Goal: Transaction & Acquisition: Purchase product/service

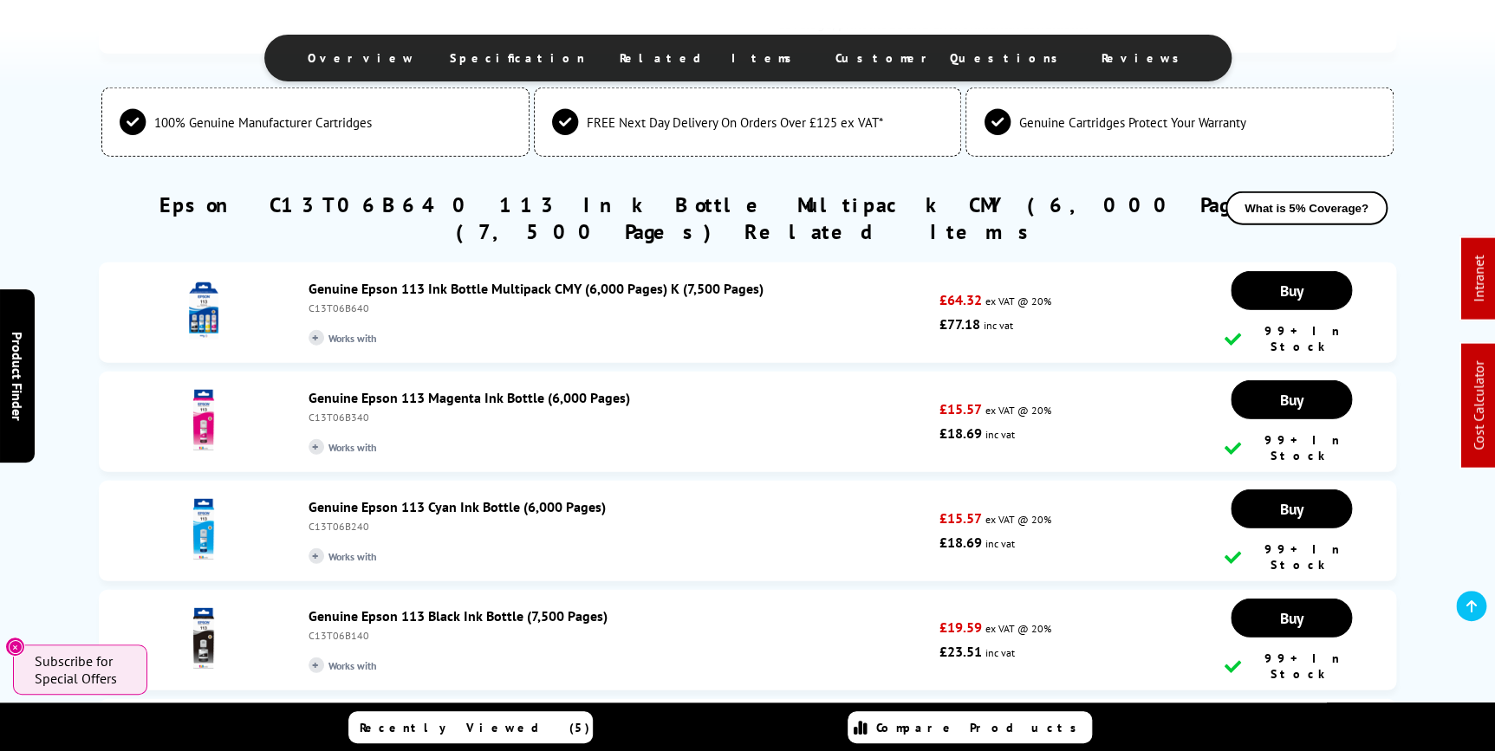
scroll to position [2205, 0]
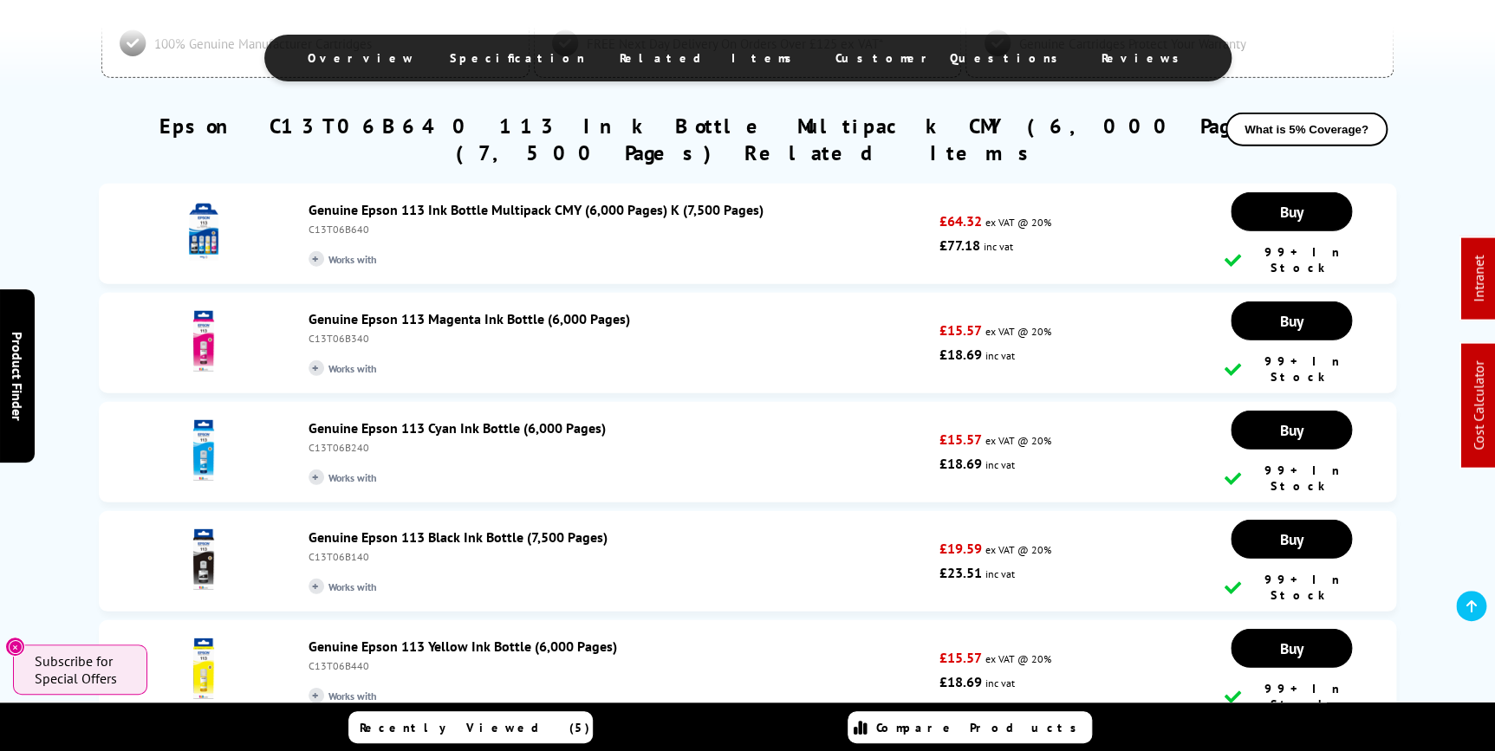
click at [342, 332] on div "C13T06B340" at bounding box center [619, 338] width 622 height 13
copy div "C13T06B340"
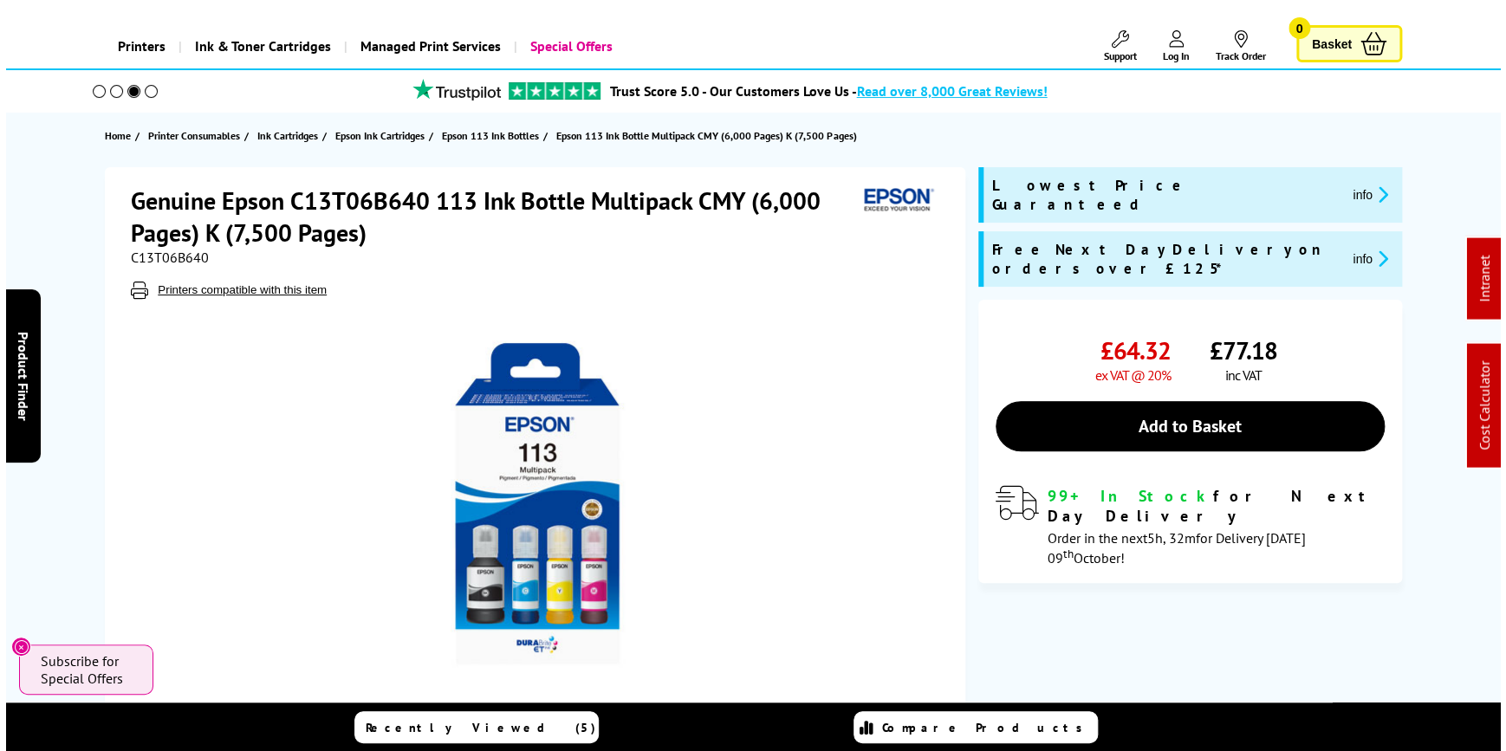
scroll to position [0, 0]
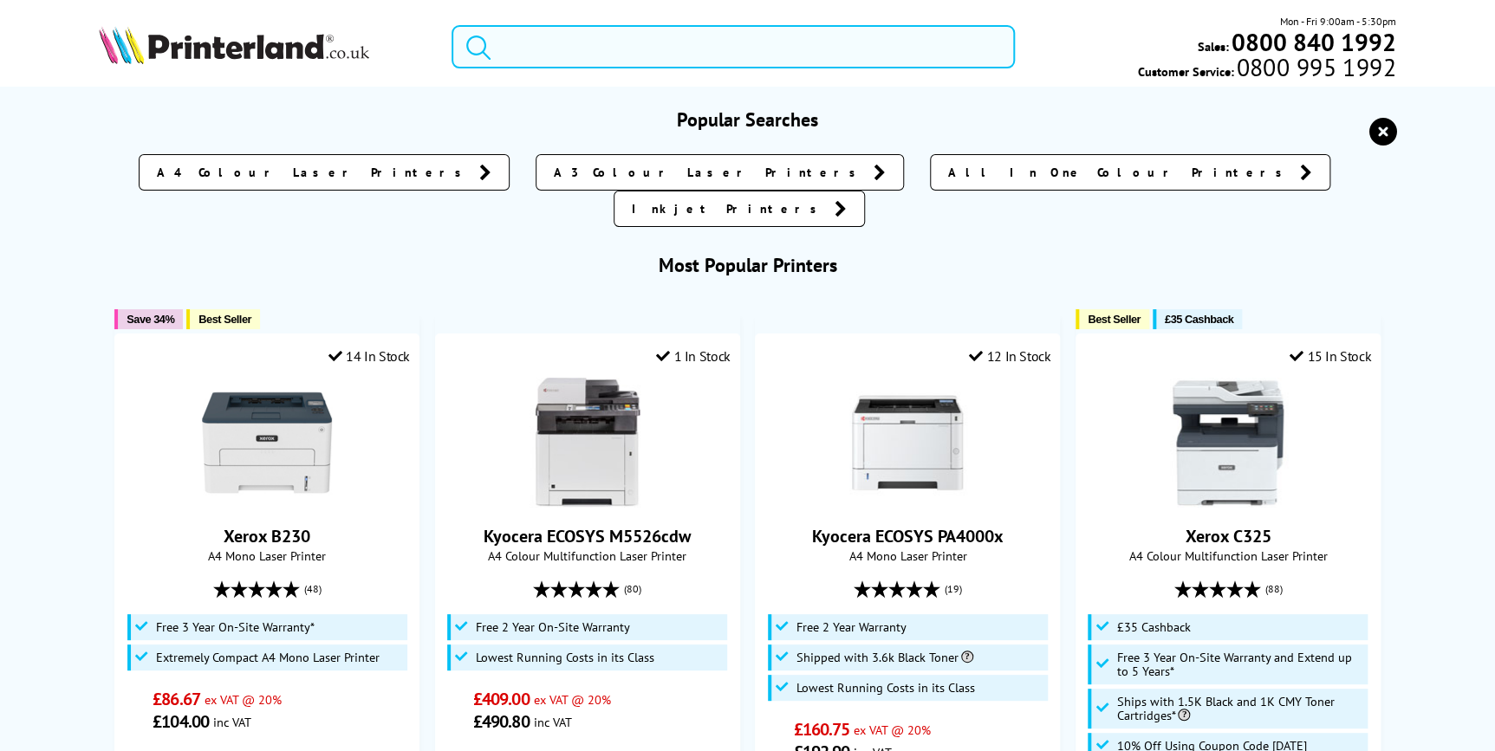
click at [891, 62] on input "search" at bounding box center [732, 46] width 563 height 43
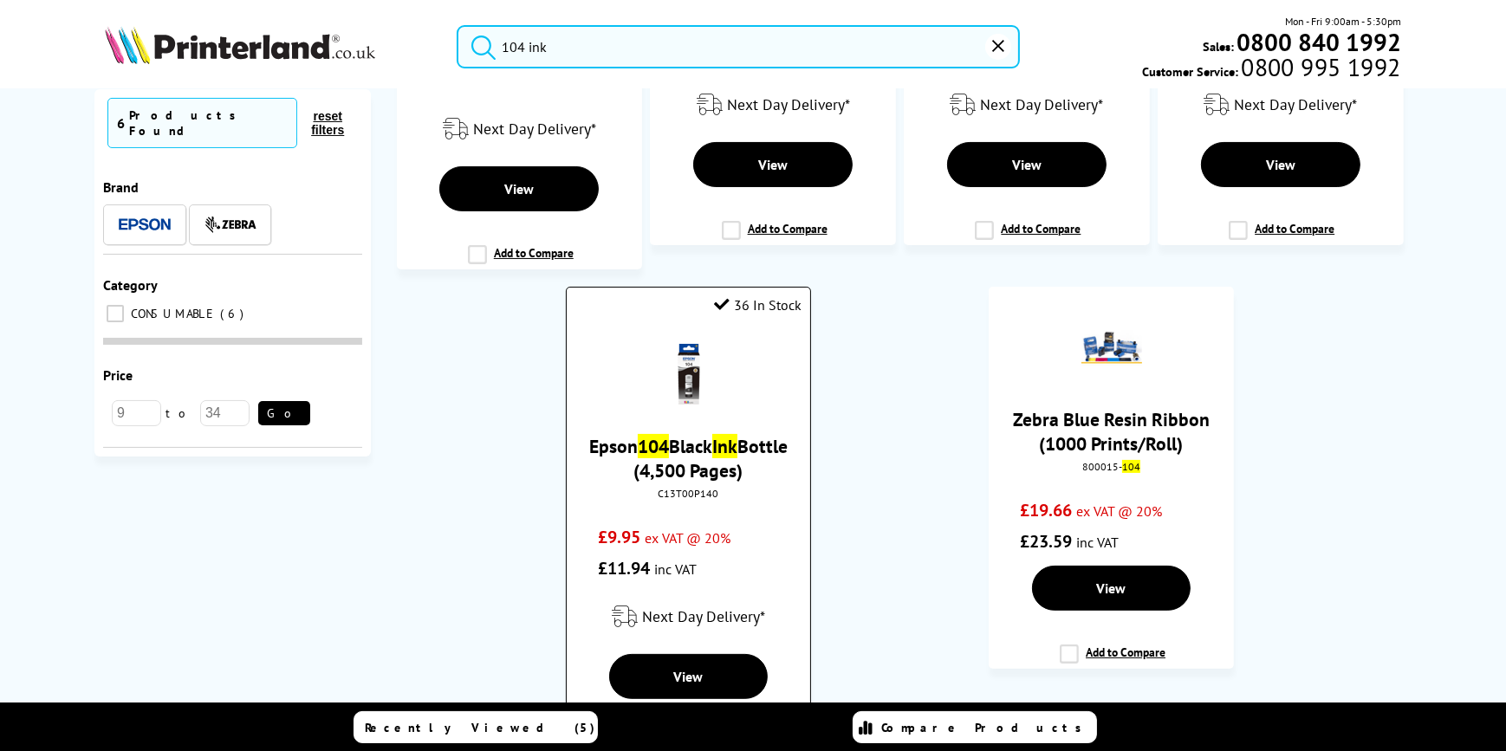
scroll to position [157, 0]
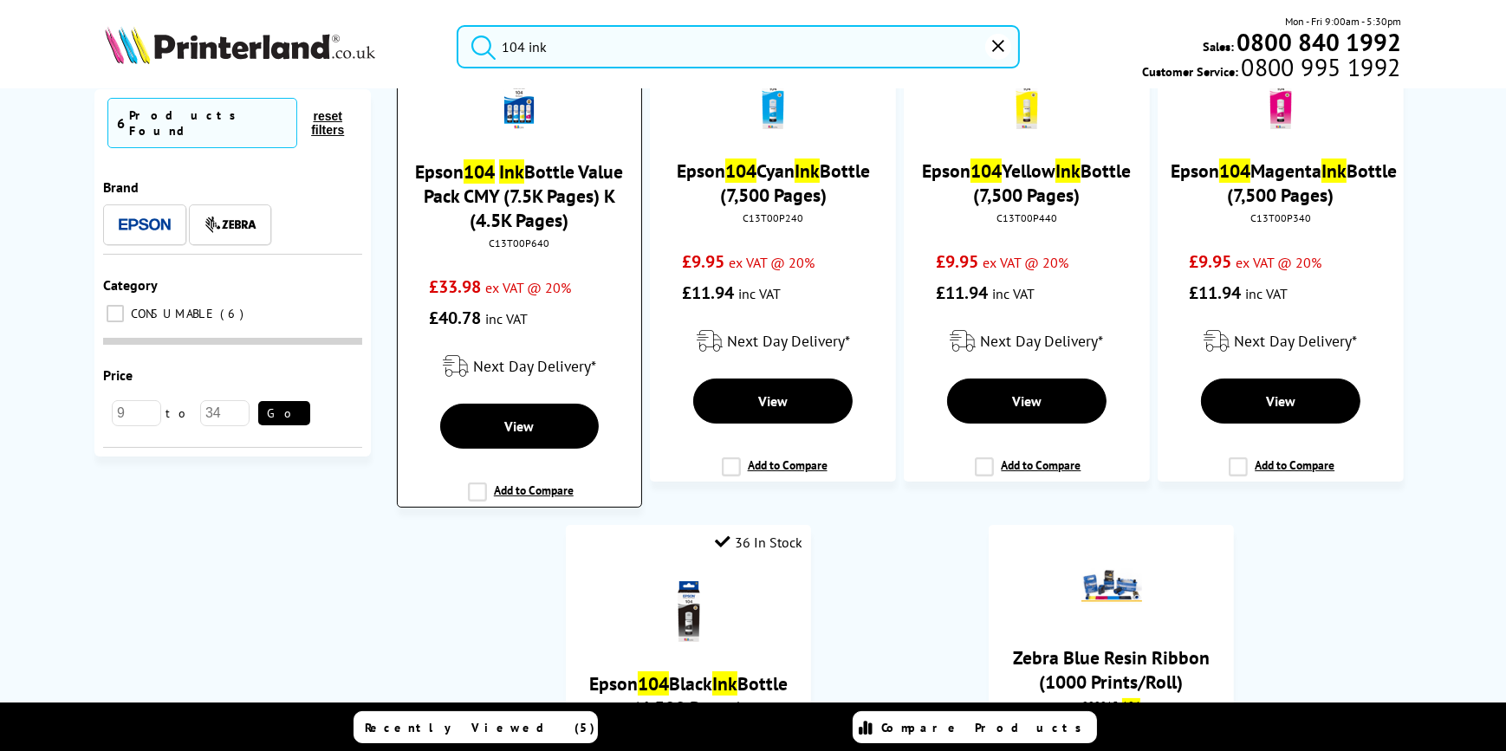
click at [522, 240] on div "C13T00P640" at bounding box center [519, 243] width 217 height 13
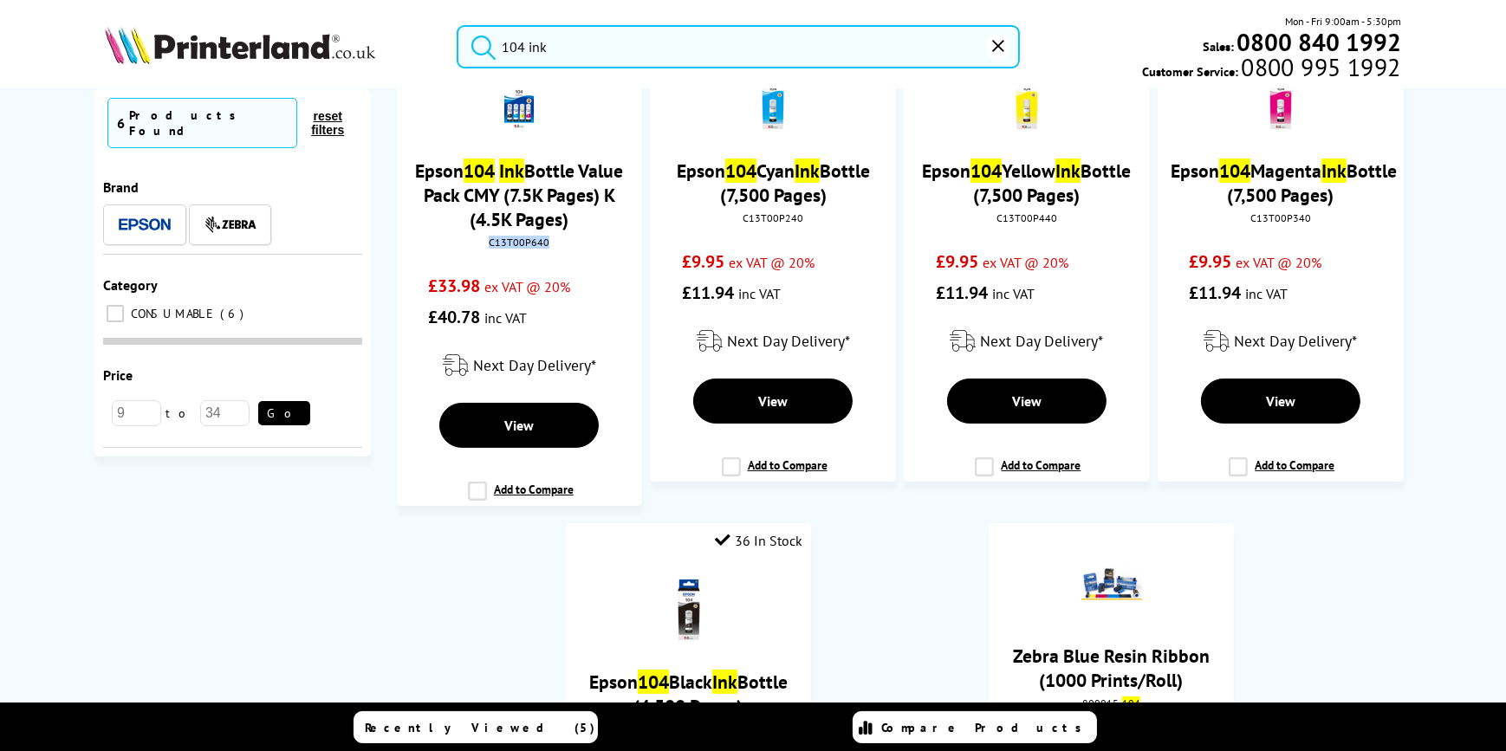
copy div "C13T00P640"
click at [516, 44] on input "104 ink" at bounding box center [738, 46] width 563 height 43
click at [522, 43] on input "104 ink" at bounding box center [738, 46] width 563 height 43
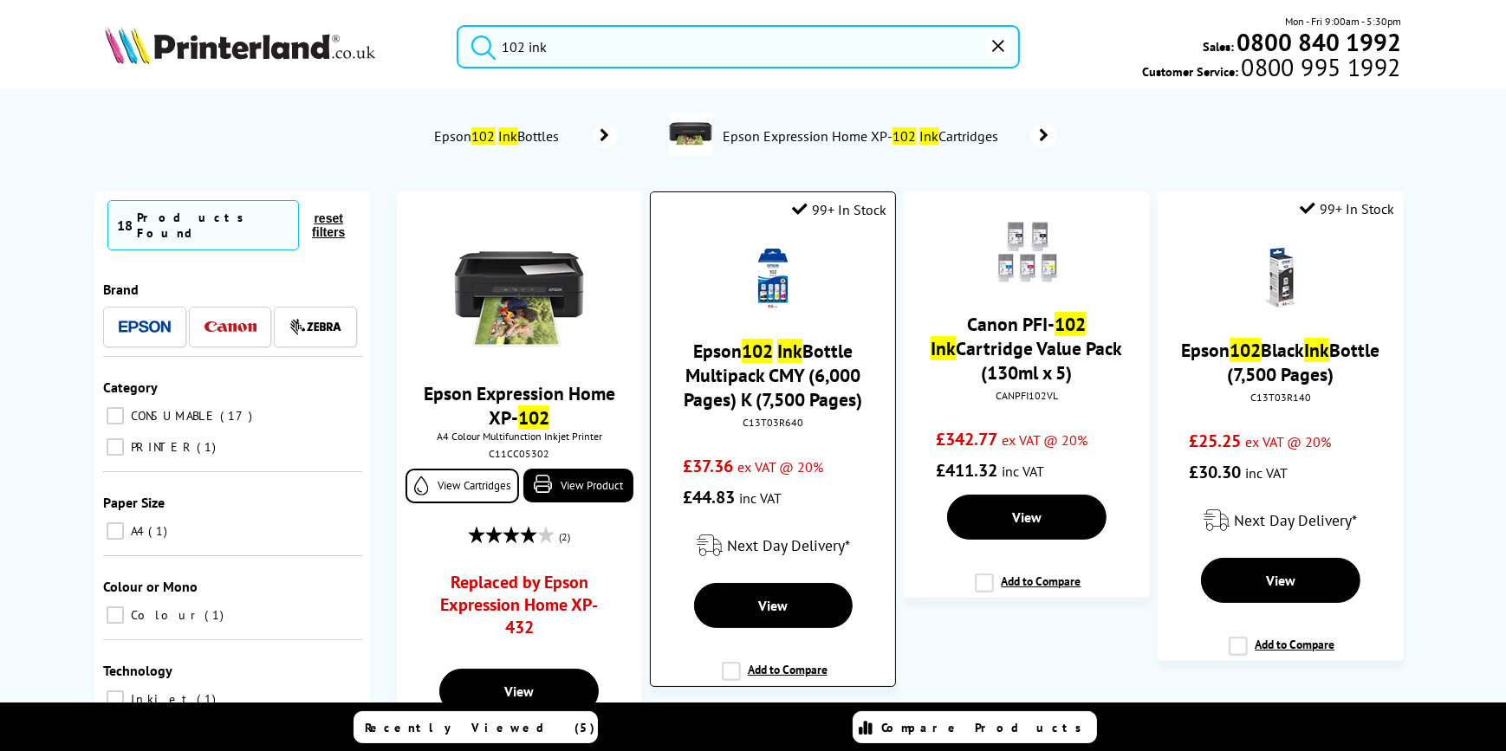
type input "102 ink"
click at [762, 423] on div "C13T03R640" at bounding box center [772, 422] width 217 height 13
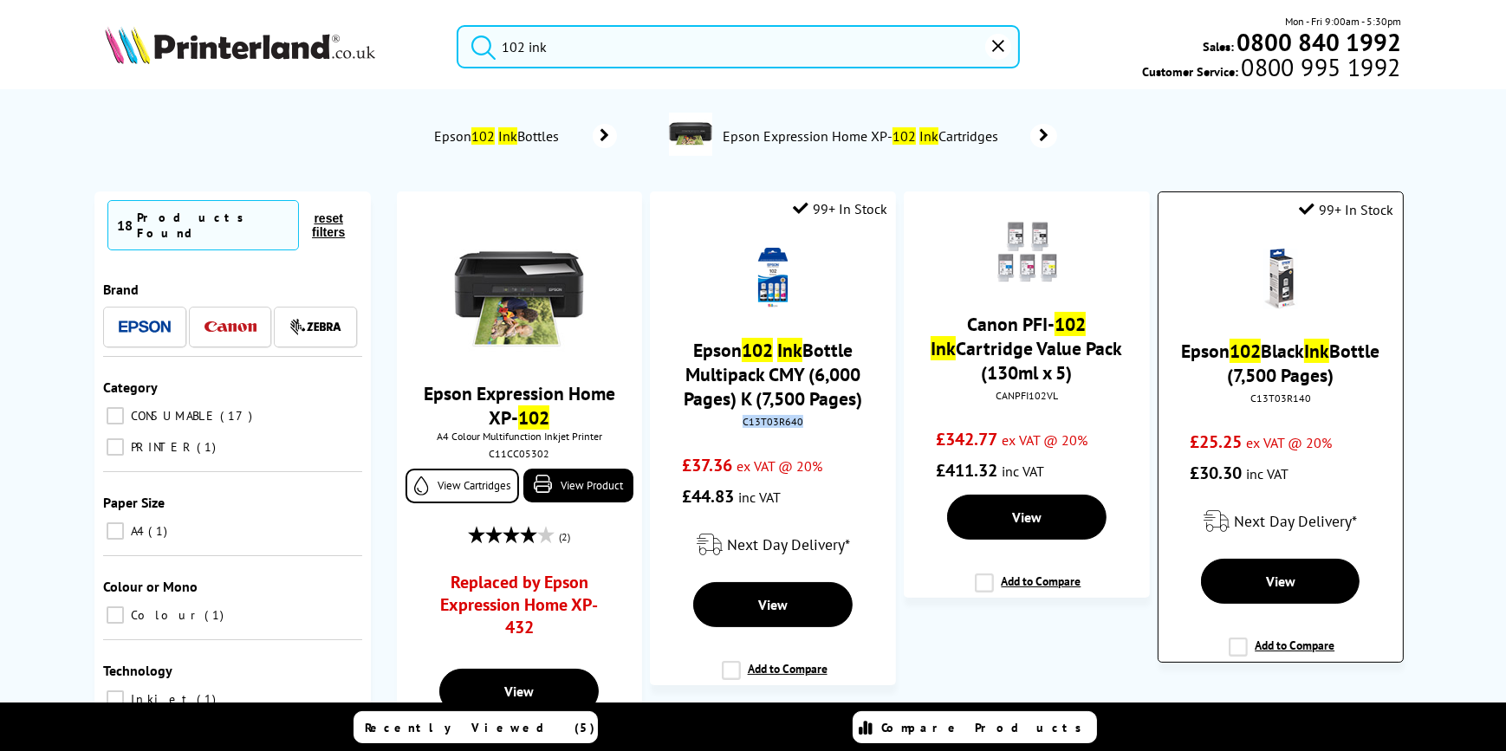
copy div "C13T03R640"
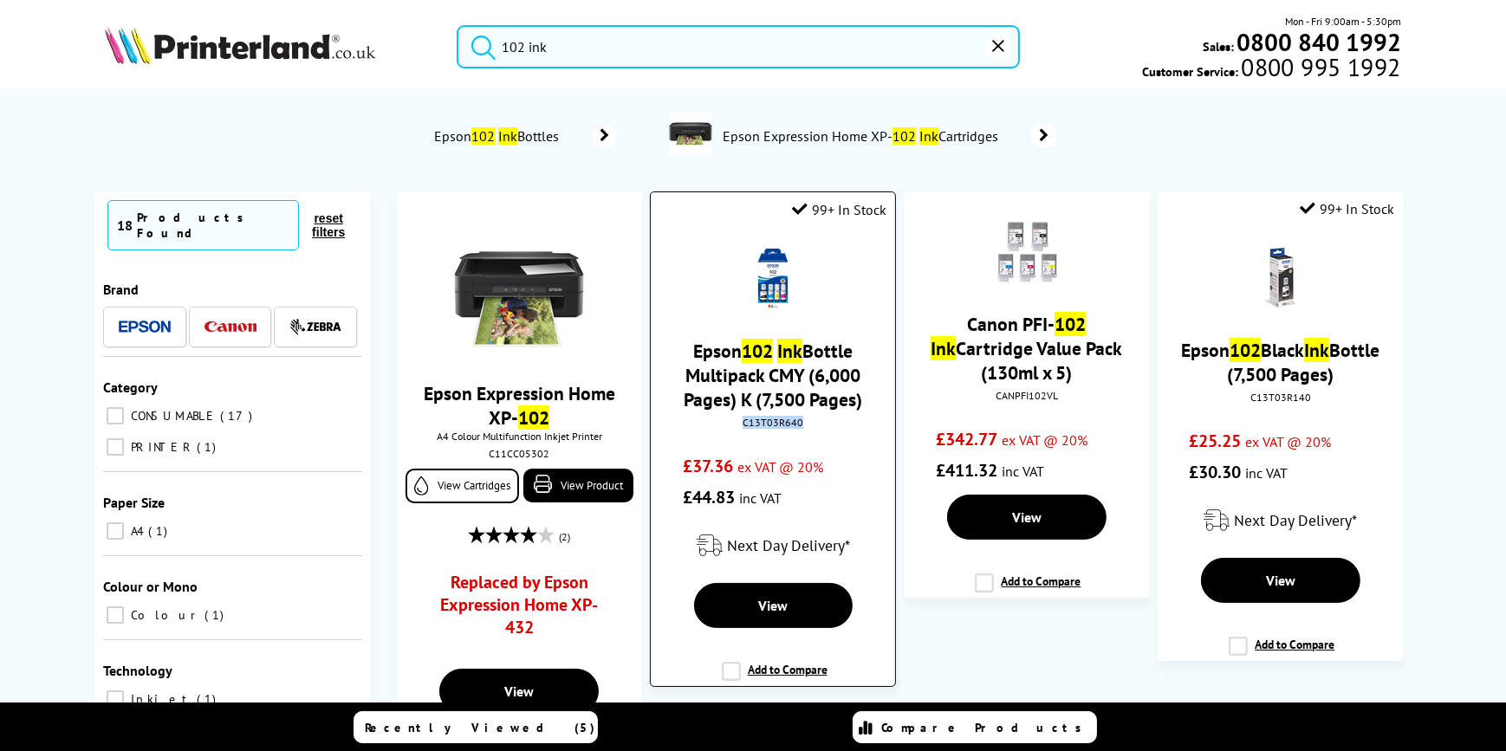
click at [756, 277] on img at bounding box center [773, 279] width 61 height 61
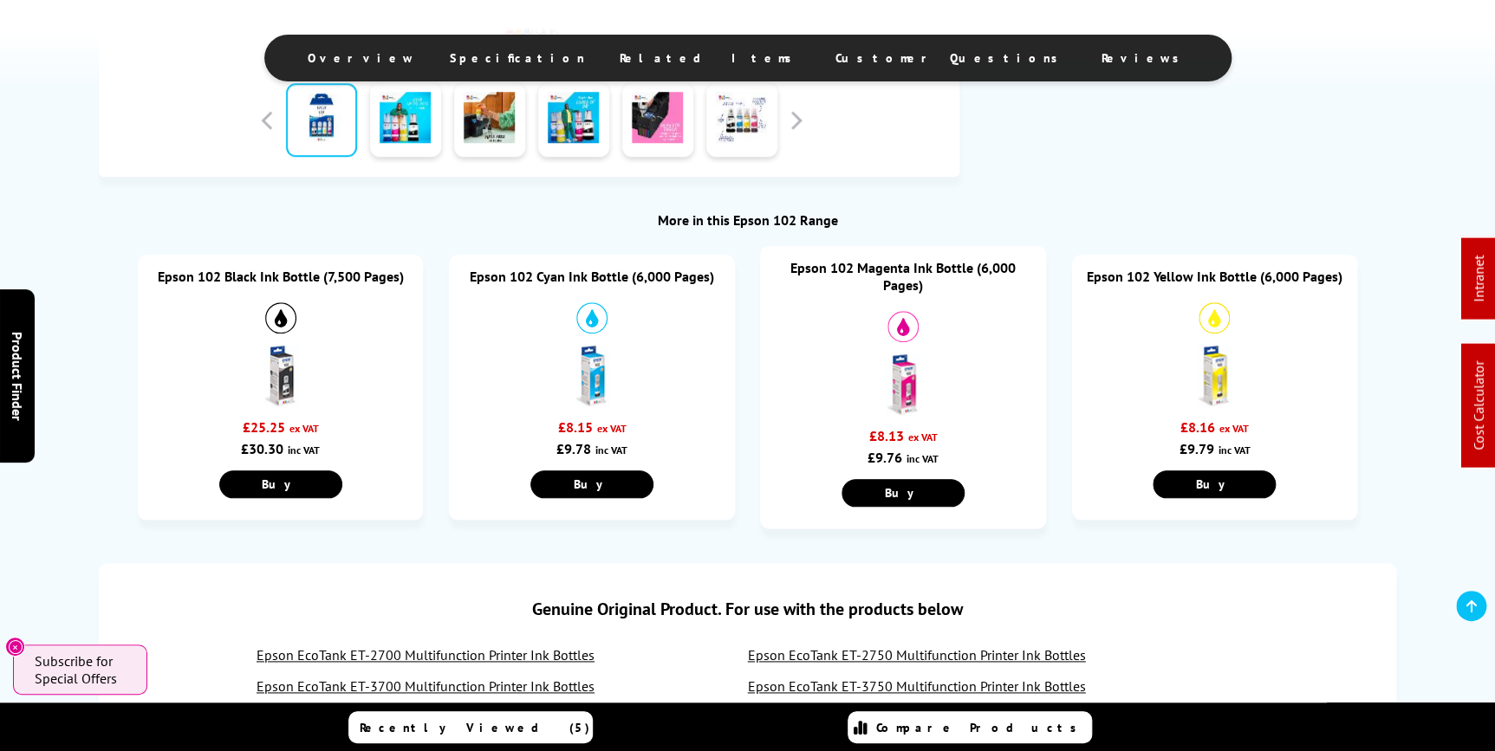
scroll to position [1102, 0]
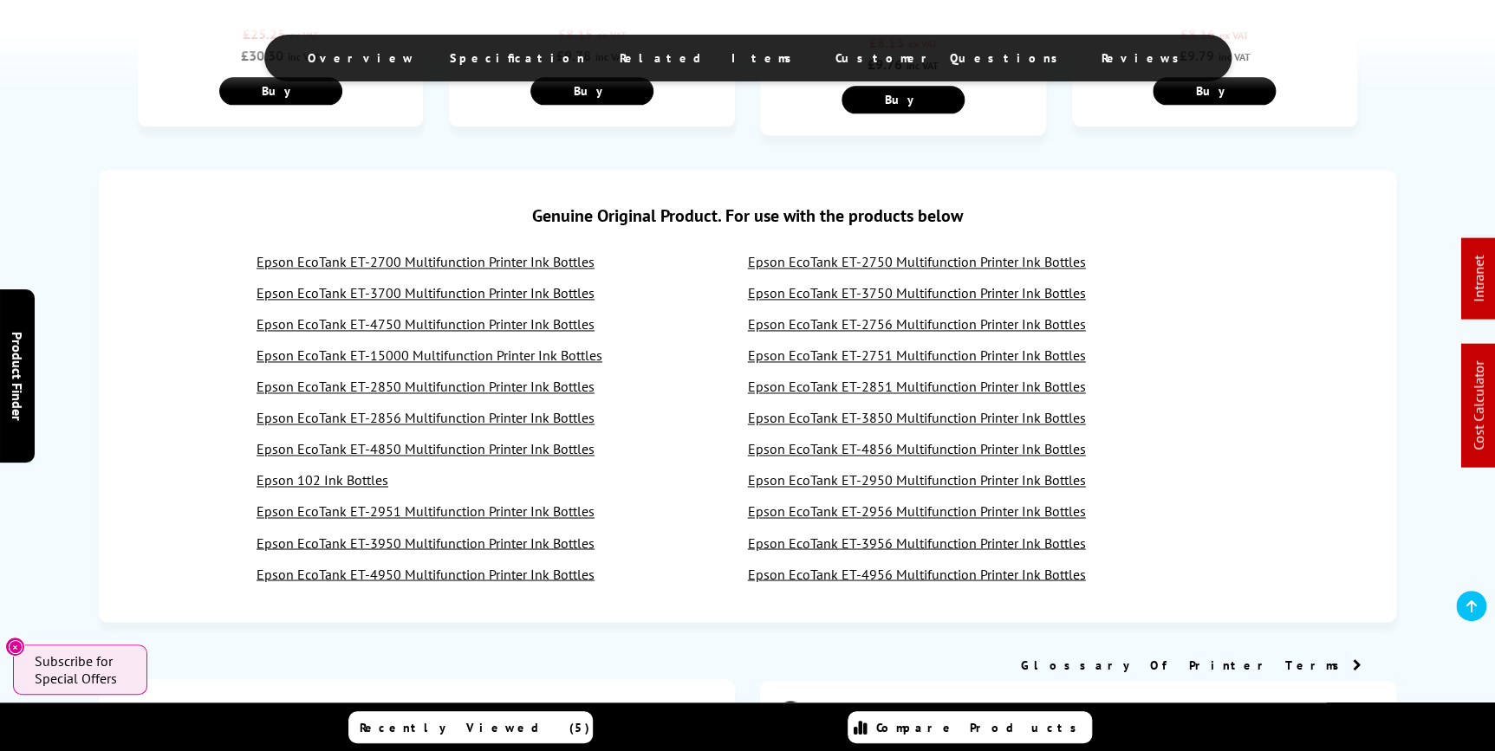
click at [804, 455] on link "Epson EcoTank ET-4856 Multifunction Printer Ink Bottles" at bounding box center [917, 448] width 338 height 17
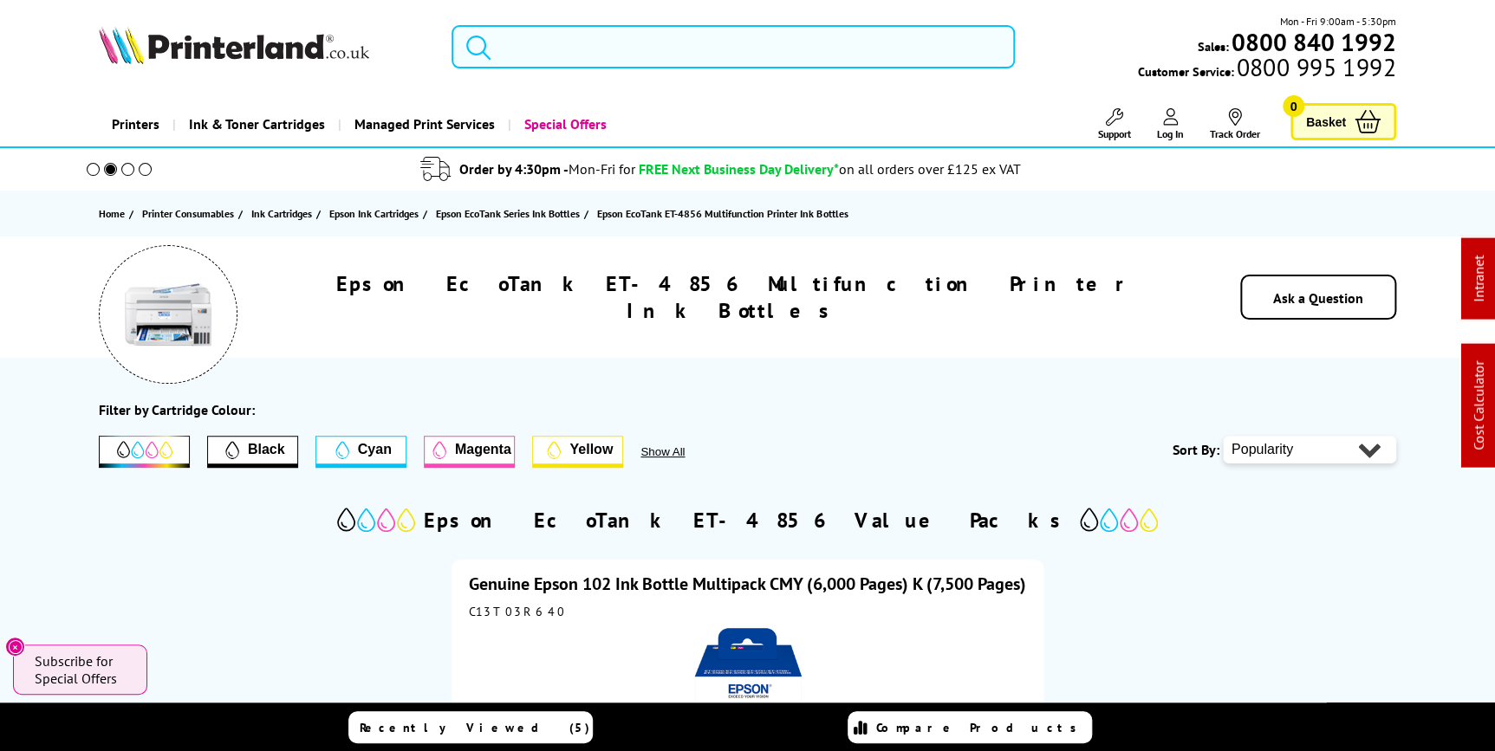
click at [589, 51] on input "search" at bounding box center [732, 46] width 563 height 43
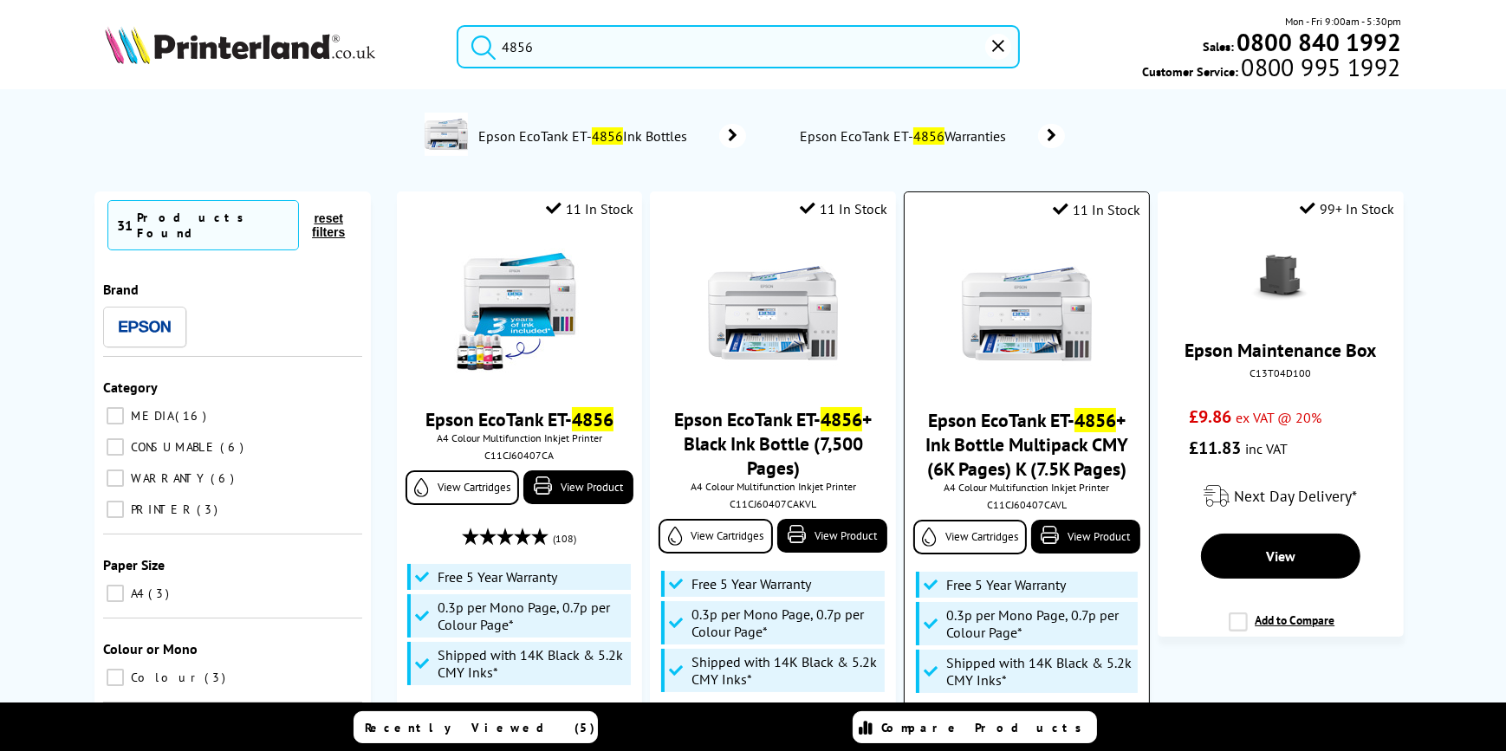
click at [998, 508] on div "C11CJ60407CAVL" at bounding box center [1026, 504] width 217 height 13
click at [999, 508] on div "C11CJ60407CAVL" at bounding box center [1026, 504] width 217 height 13
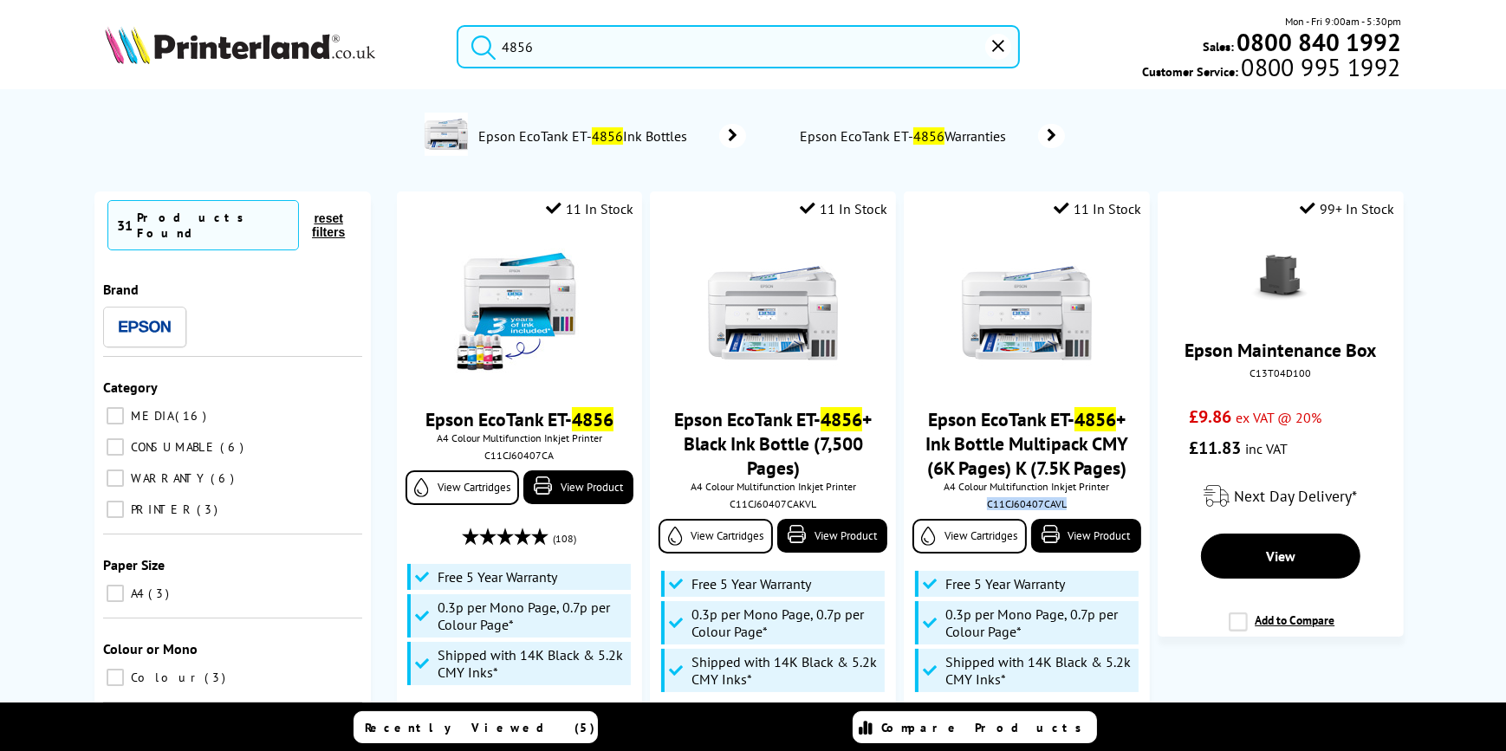
copy div "C11CJ60407CAVL"
drag, startPoint x: 574, startPoint y: 52, endPoint x: 331, endPoint y: 50, distance: 242.6
click at [331, 50] on div "4856 Mon - Fri 9:00am - 5:30pm Sales: 0800 840 1992 Customer Service: 0800 995 …" at bounding box center [753, 51] width 1386 height 76
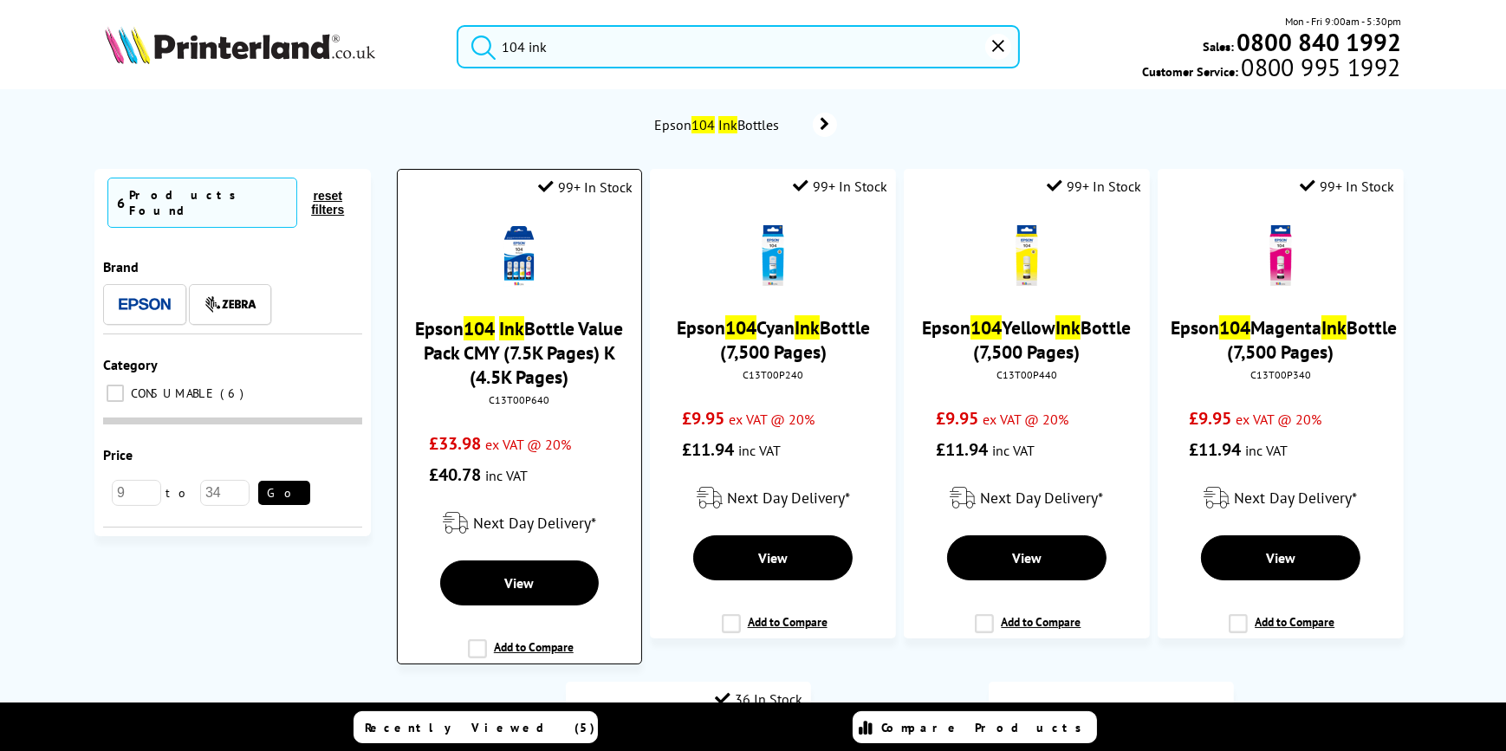
click at [505, 398] on div "C13T00P640" at bounding box center [519, 399] width 217 height 13
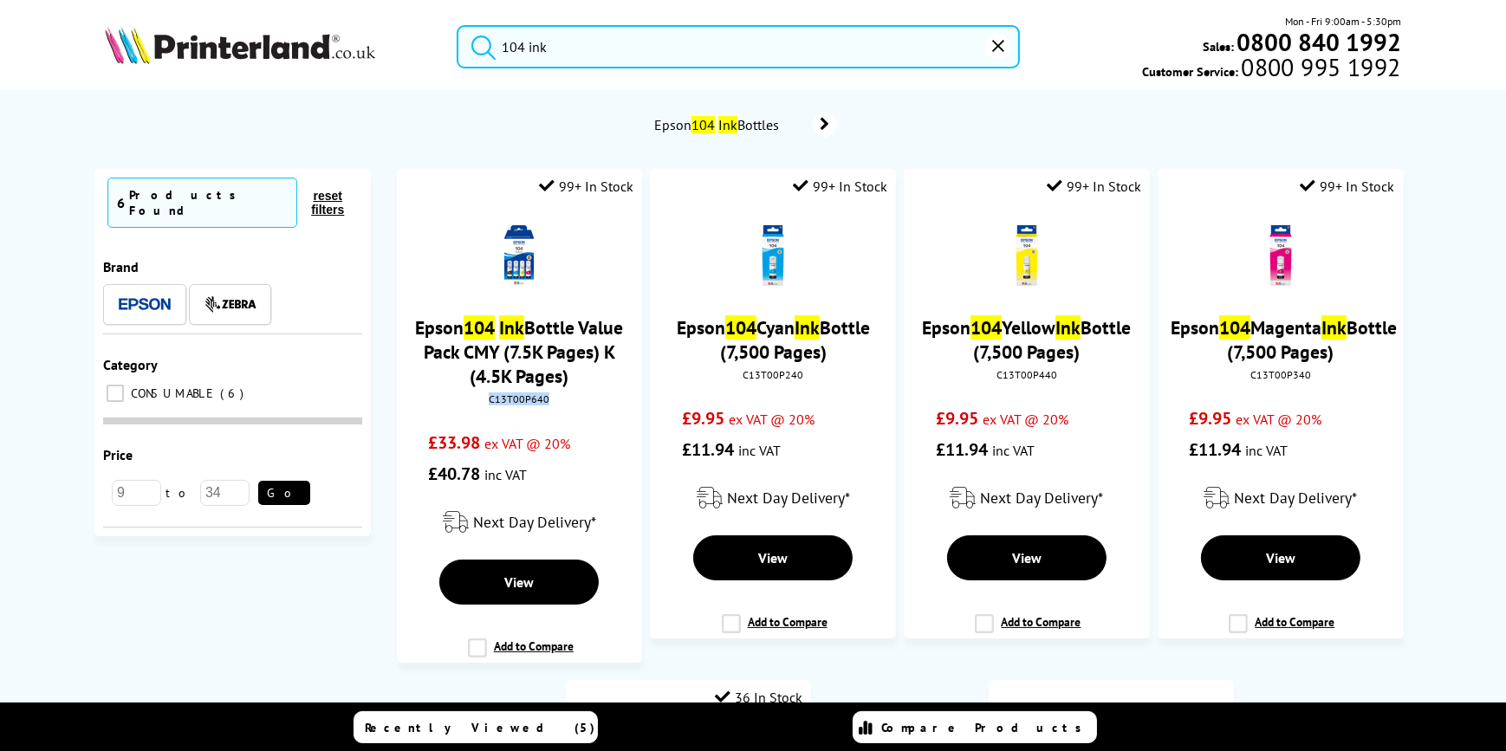
copy div "C13T00P640"
click at [753, 41] on input "104 ink" at bounding box center [738, 46] width 563 height 43
click at [518, 48] on input "104 ink" at bounding box center [738, 46] width 563 height 43
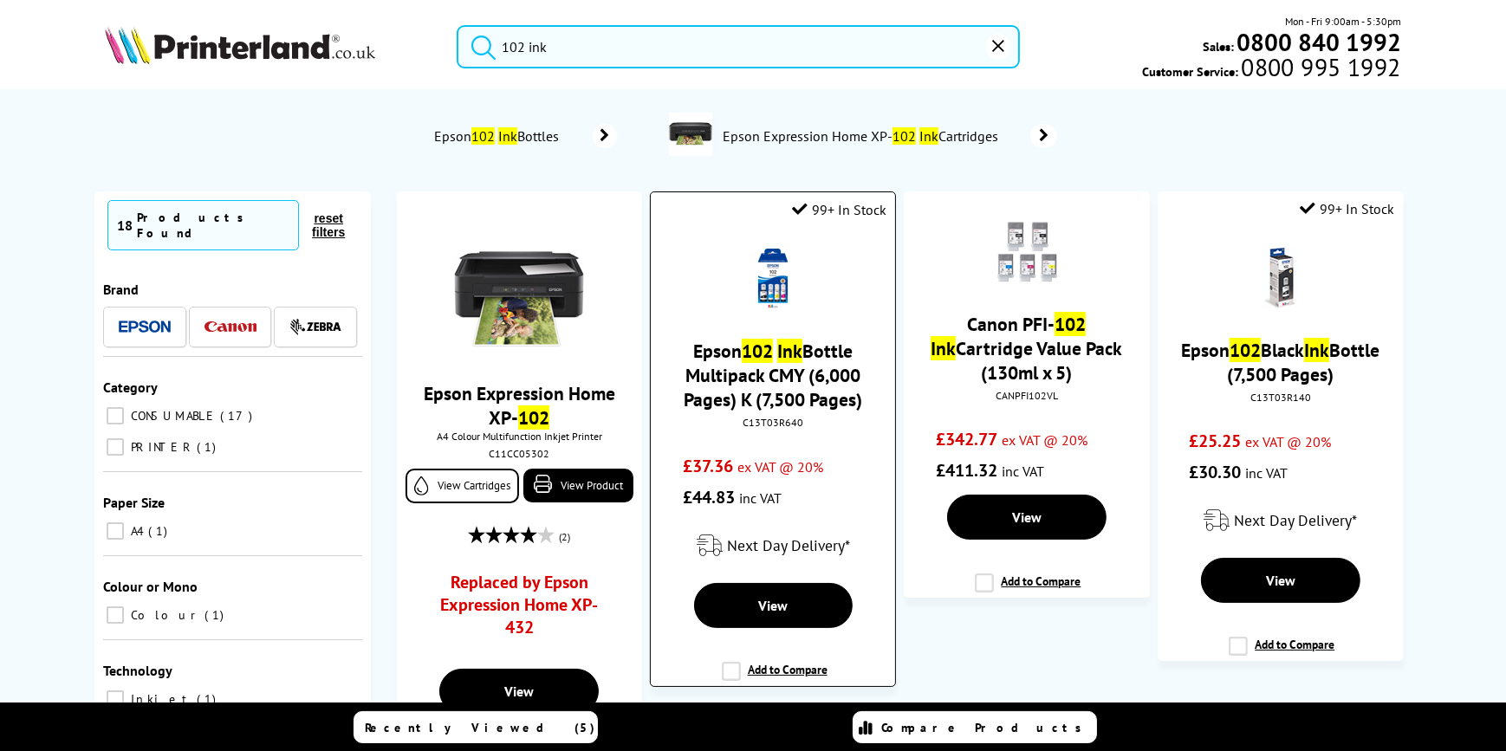
click at [774, 424] on div "C13T03R640" at bounding box center [772, 422] width 217 height 13
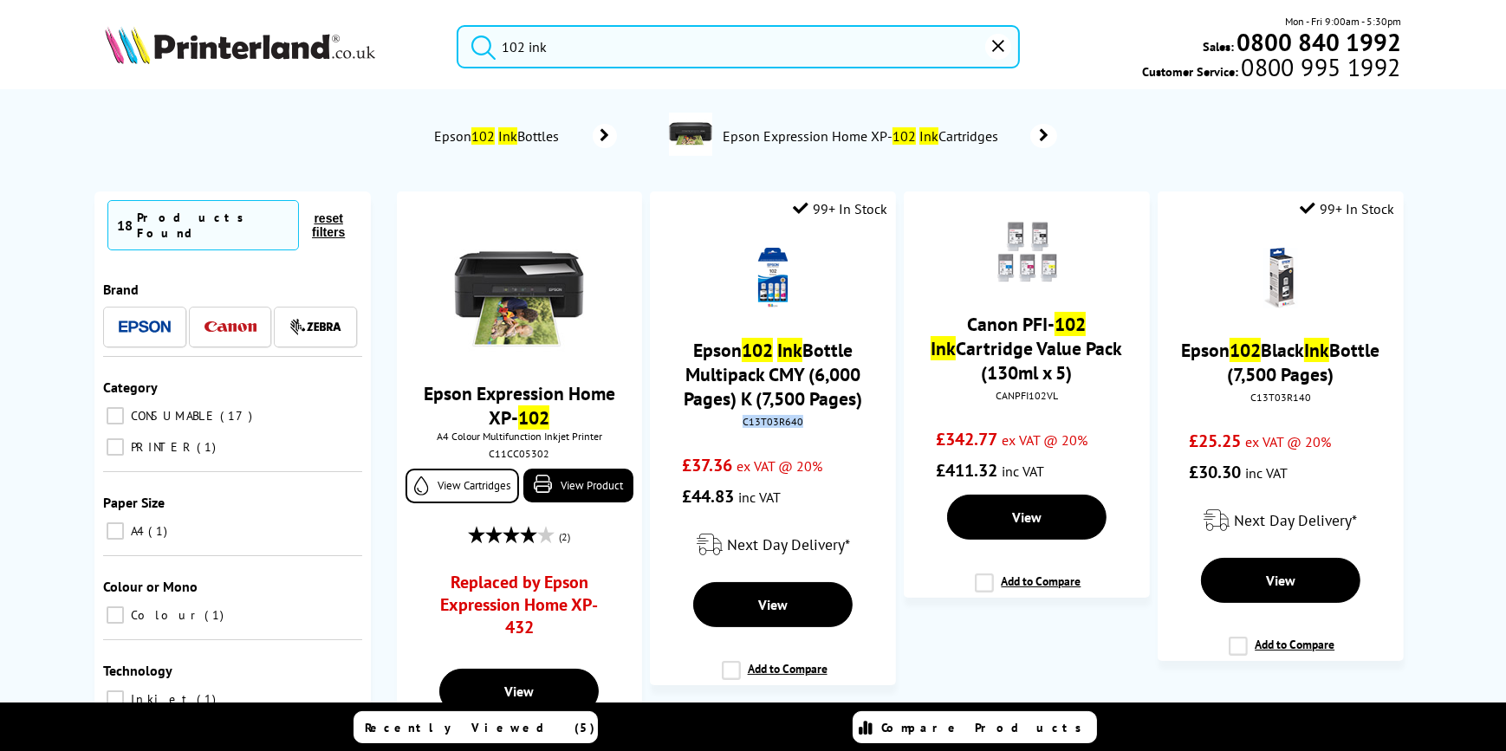
copy div "C13T03R640"
click at [517, 46] on input "102 ink" at bounding box center [738, 46] width 563 height 43
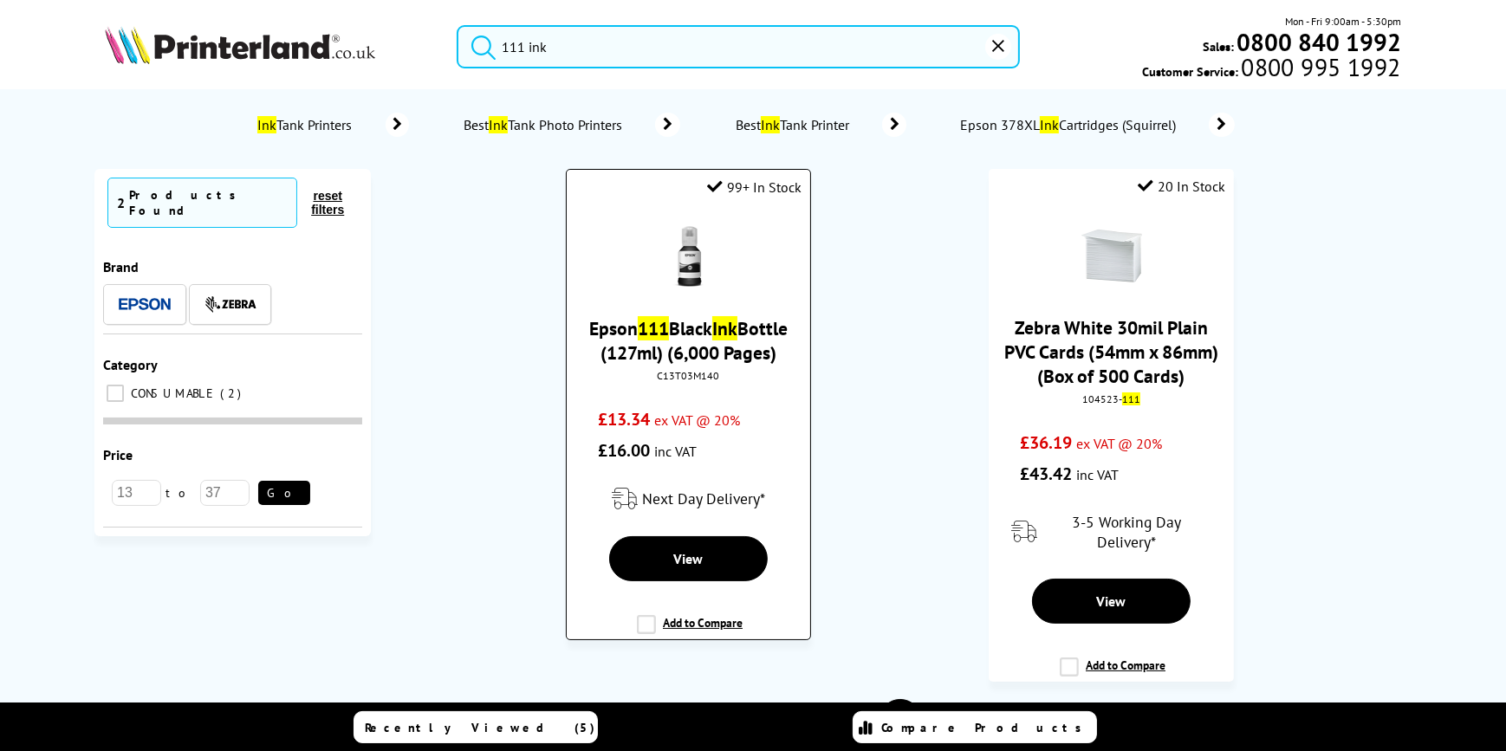
click at [691, 373] on div "C13T03M140" at bounding box center [688, 375] width 217 height 13
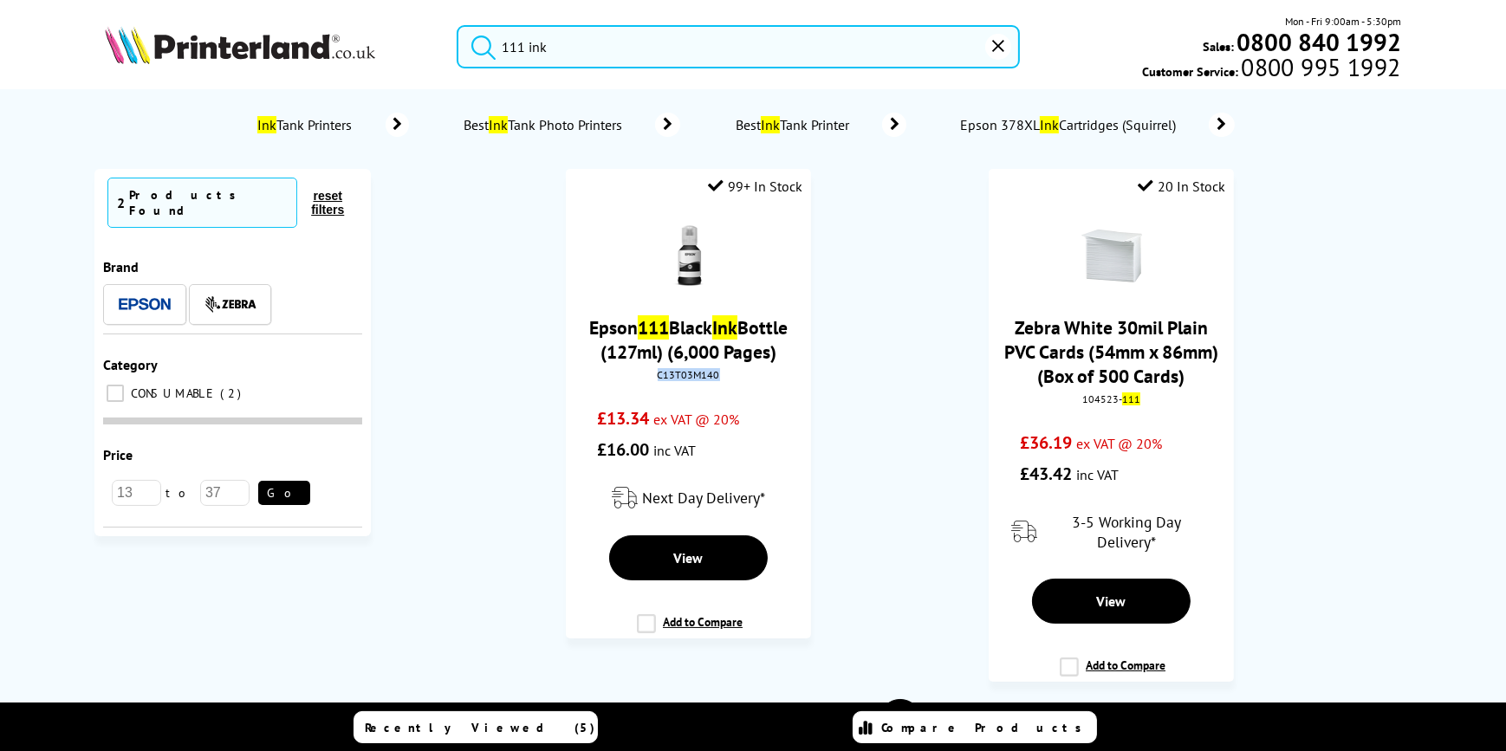
copy div "C13T03M140"
click at [879, 49] on input "111 ink" at bounding box center [738, 46] width 563 height 43
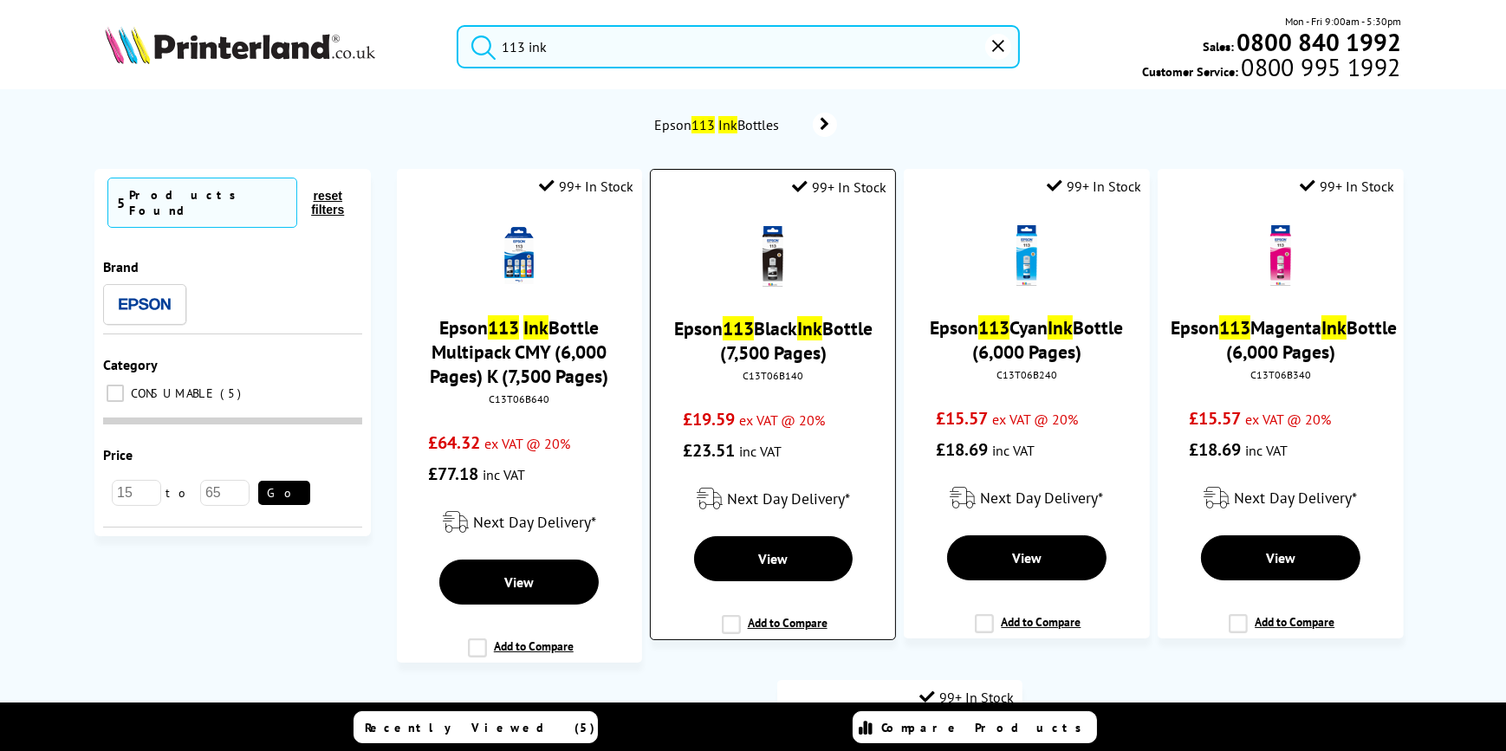
click at [777, 376] on div "C13T06B140" at bounding box center [772, 375] width 217 height 13
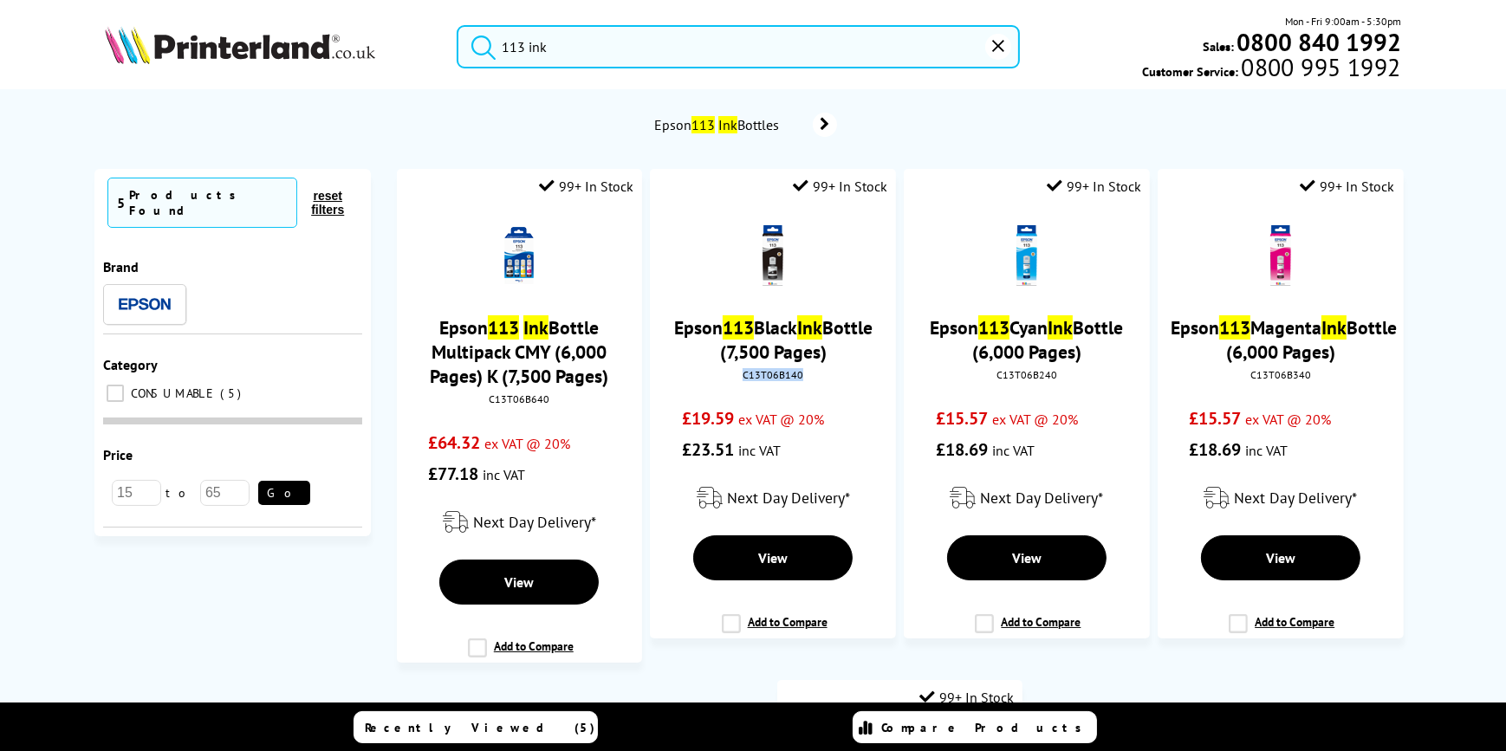
copy div "C13T06B140"
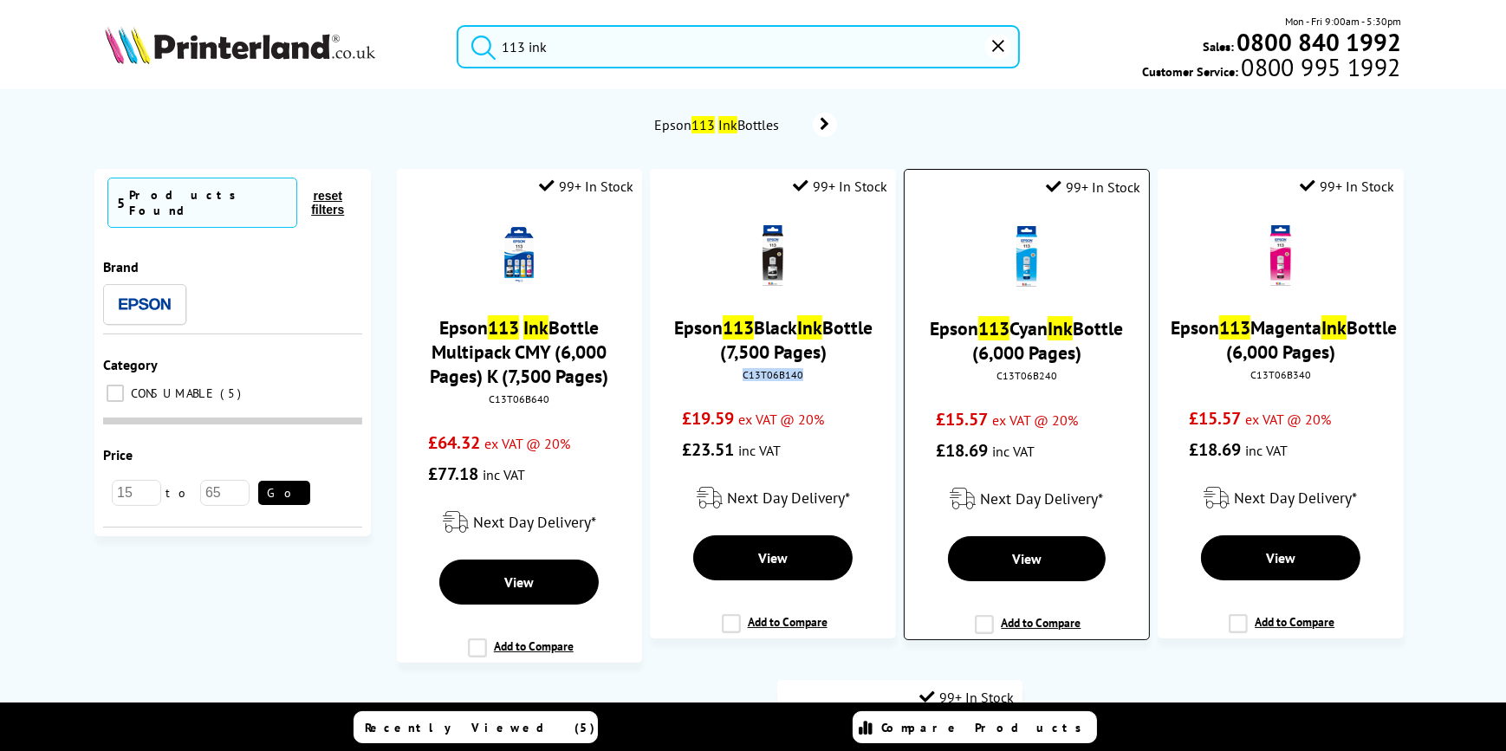
click at [1033, 375] on div "C13T06B240" at bounding box center [1026, 375] width 217 height 13
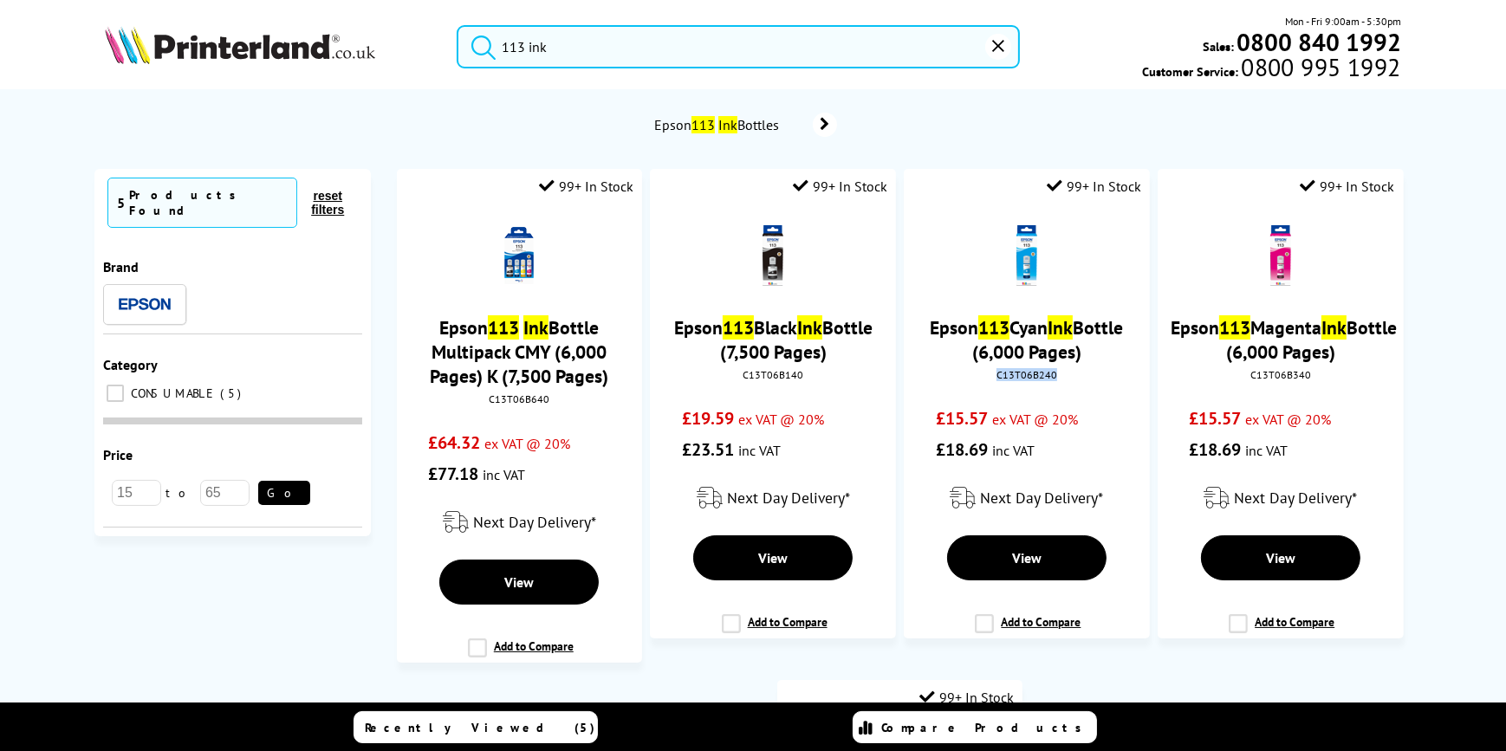
copy div "C13T06B240"
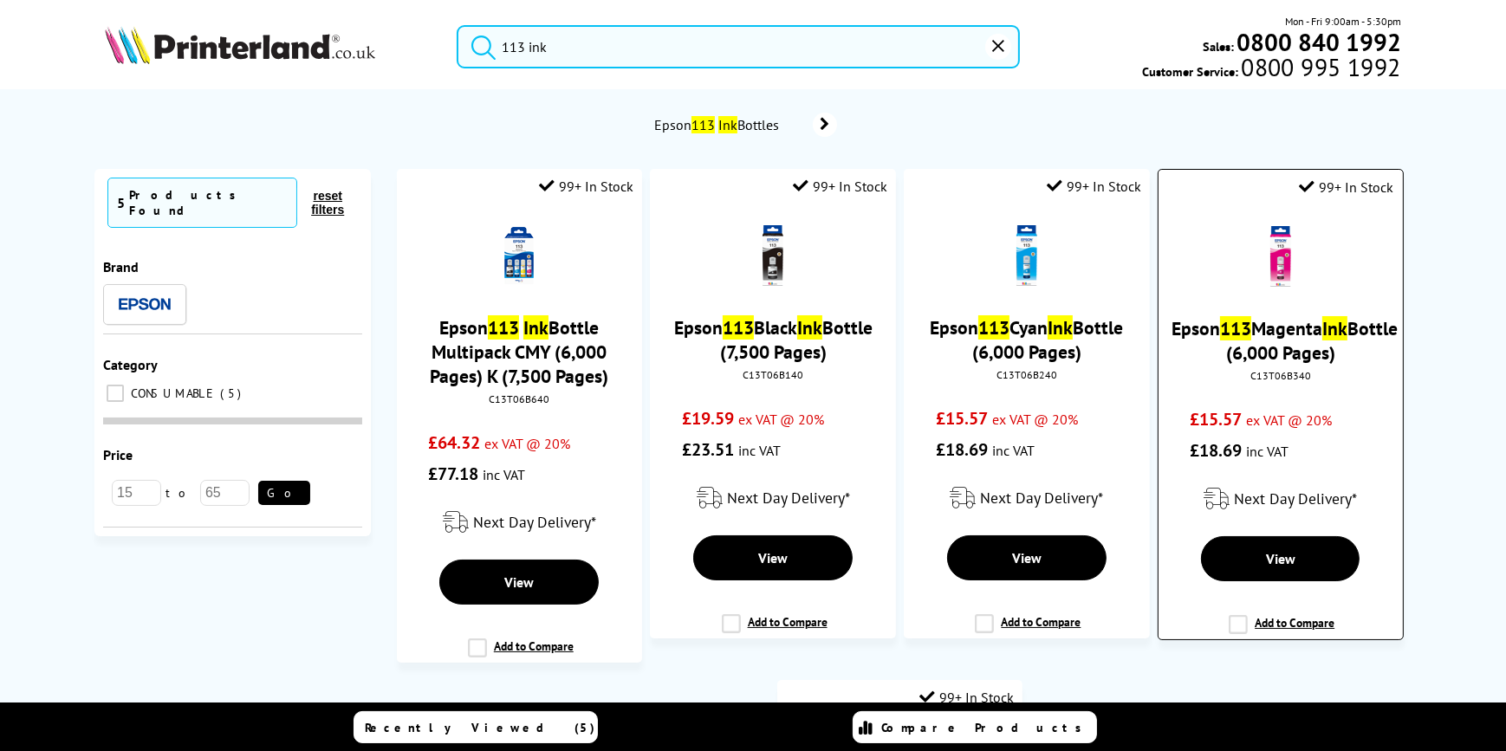
click at [1269, 374] on div "C13T06B340" at bounding box center [1279, 375] width 217 height 13
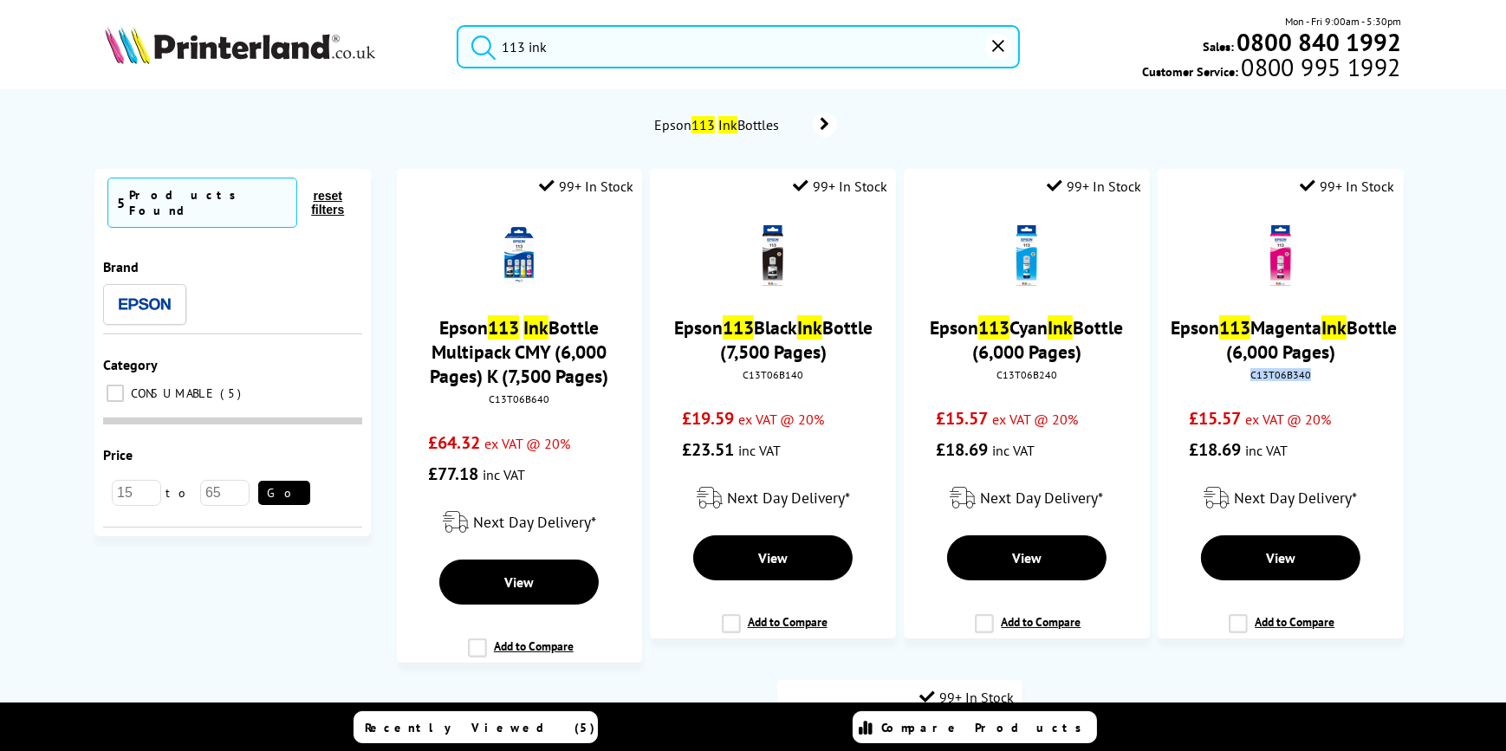
copy div "C13T06B340"
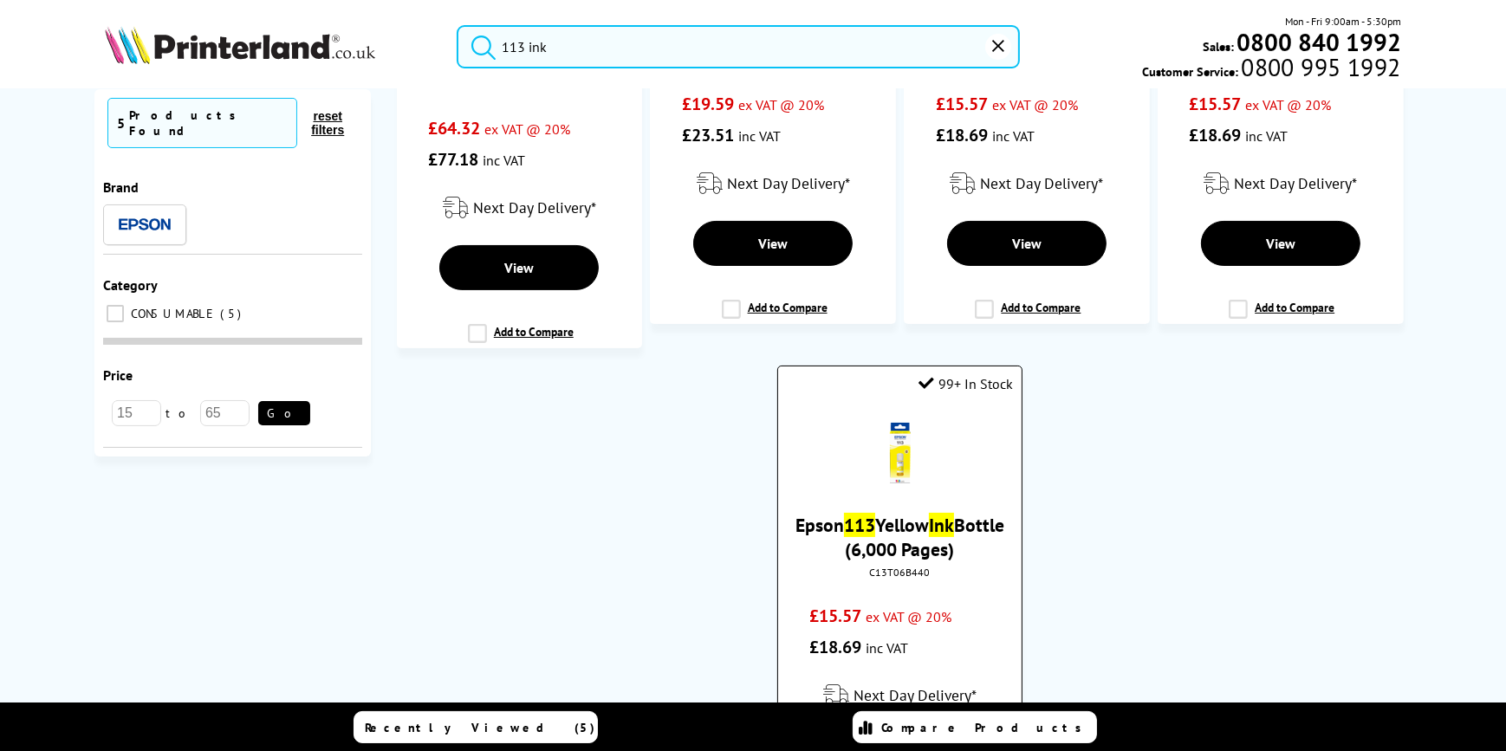
scroll to position [472, 0]
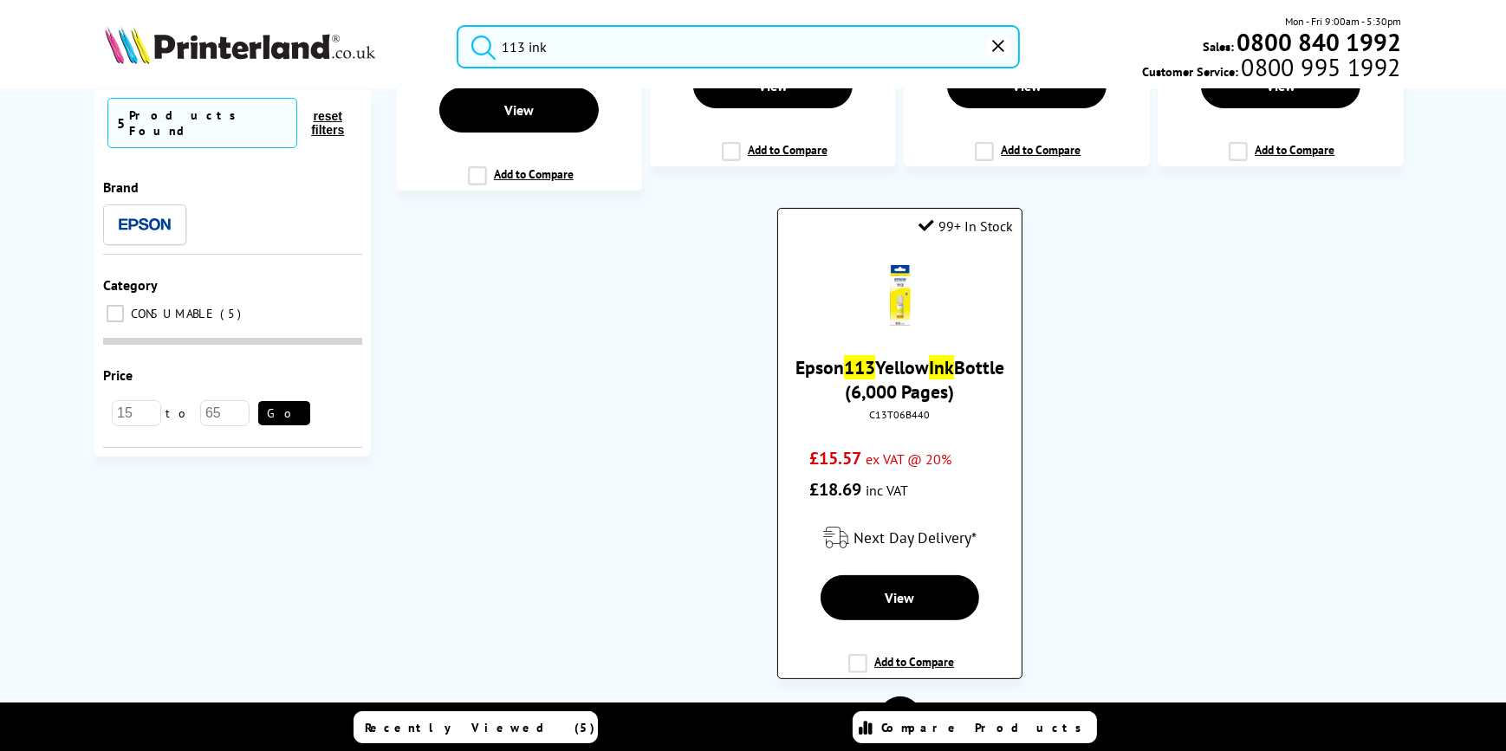
click at [900, 417] on div "C13T06B440" at bounding box center [899, 414] width 217 height 13
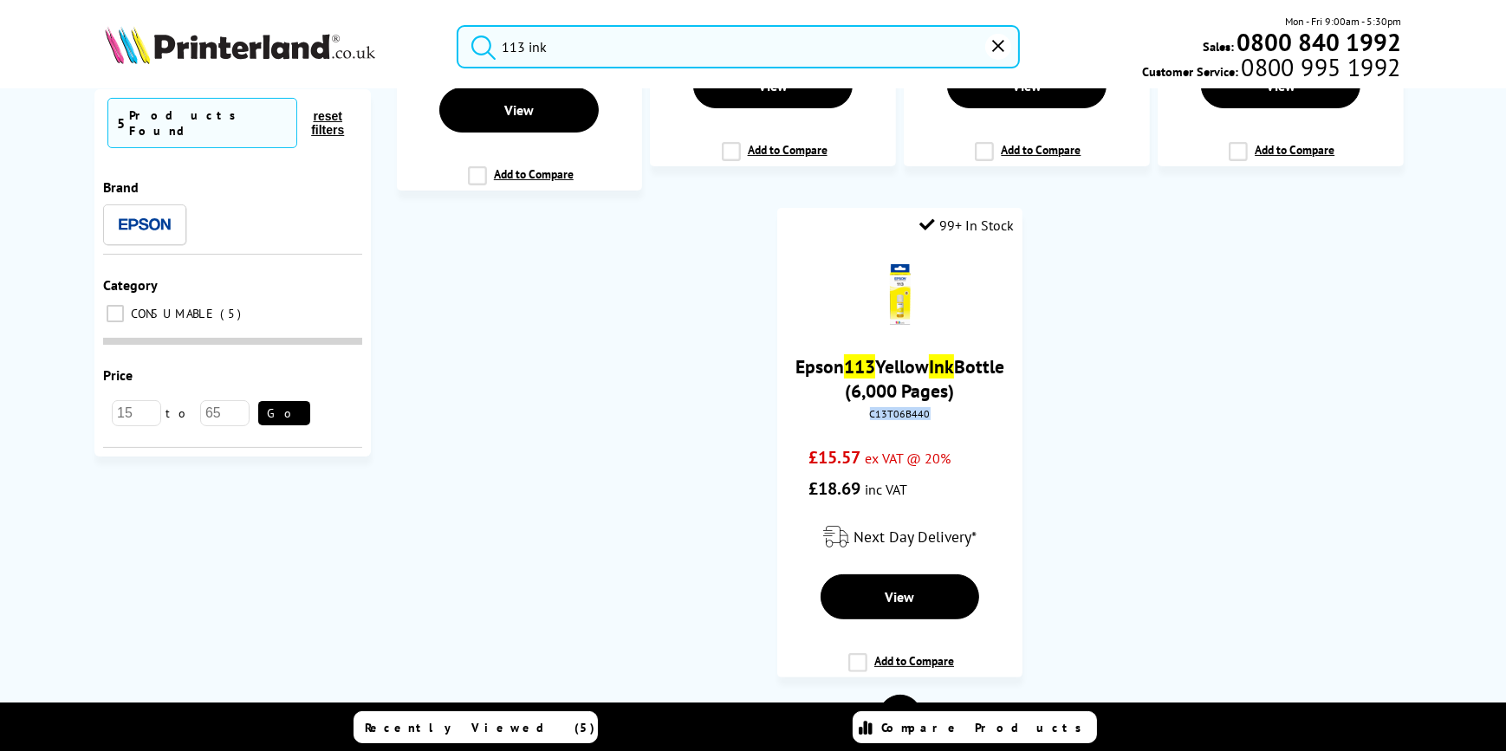
copy div "C13T06B440"
drag, startPoint x: 574, startPoint y: 43, endPoint x: 479, endPoint y: 39, distance: 95.4
click at [479, 39] on form "113 ink" at bounding box center [738, 46] width 563 height 43
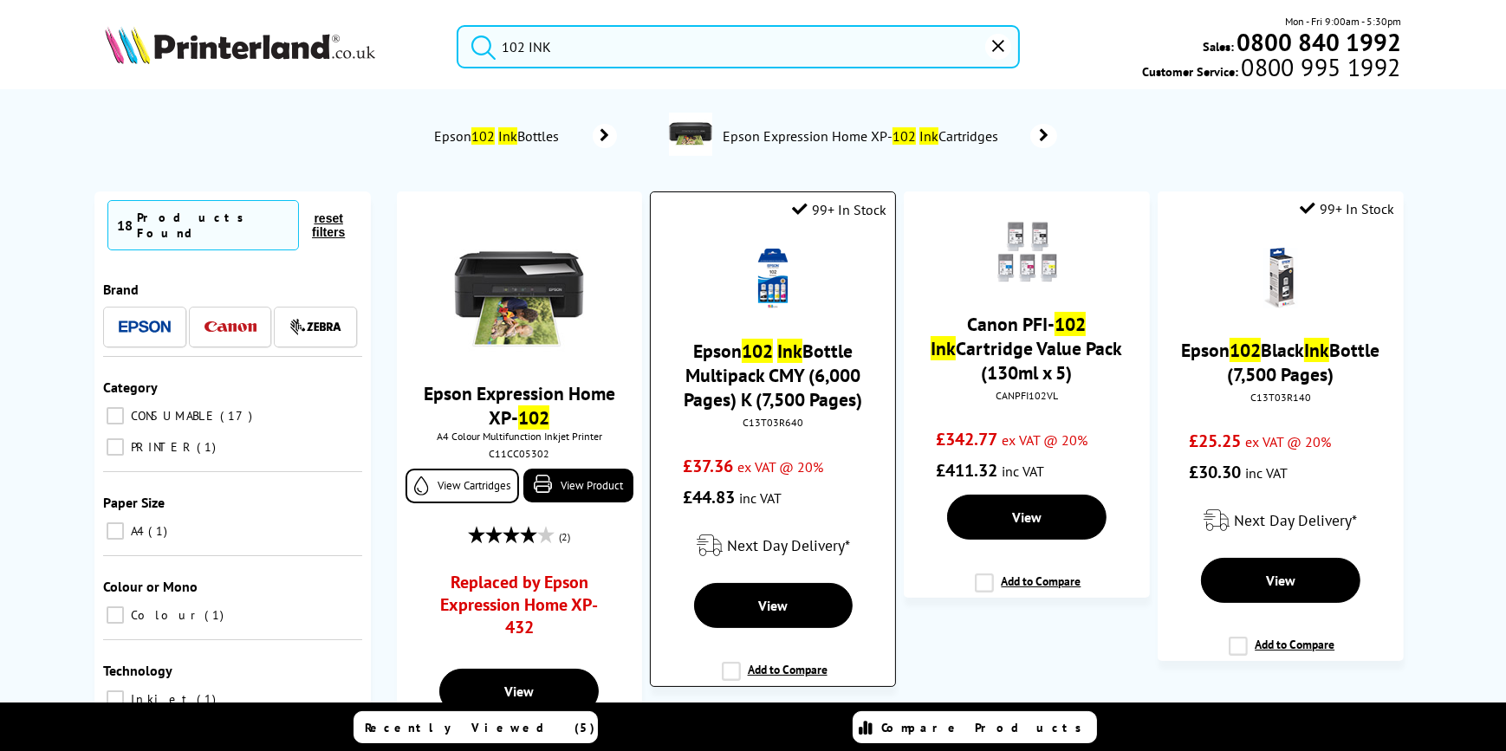
click at [771, 429] on div "C13T03R640" at bounding box center [772, 422] width 217 height 13
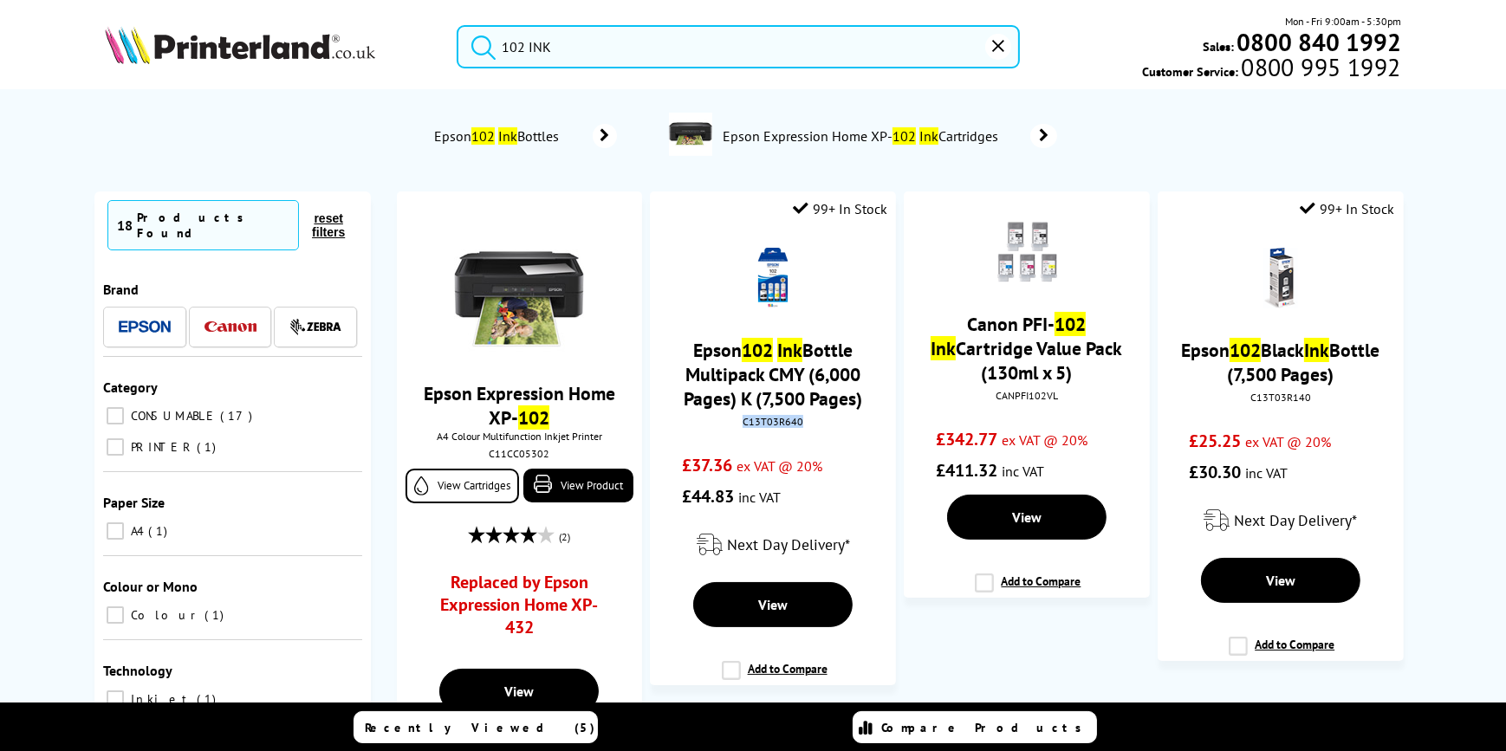
copy div "C13T03R640"
drag, startPoint x: 495, startPoint y: 50, endPoint x: 110, endPoint y: 35, distance: 385.0
click at [121, 37] on div "102 INK Mon - Fri 9:00am - 5:30pm Sales: 0800 840 1992 Customer Service: 0800 9…" at bounding box center [753, 51] width 1386 height 76
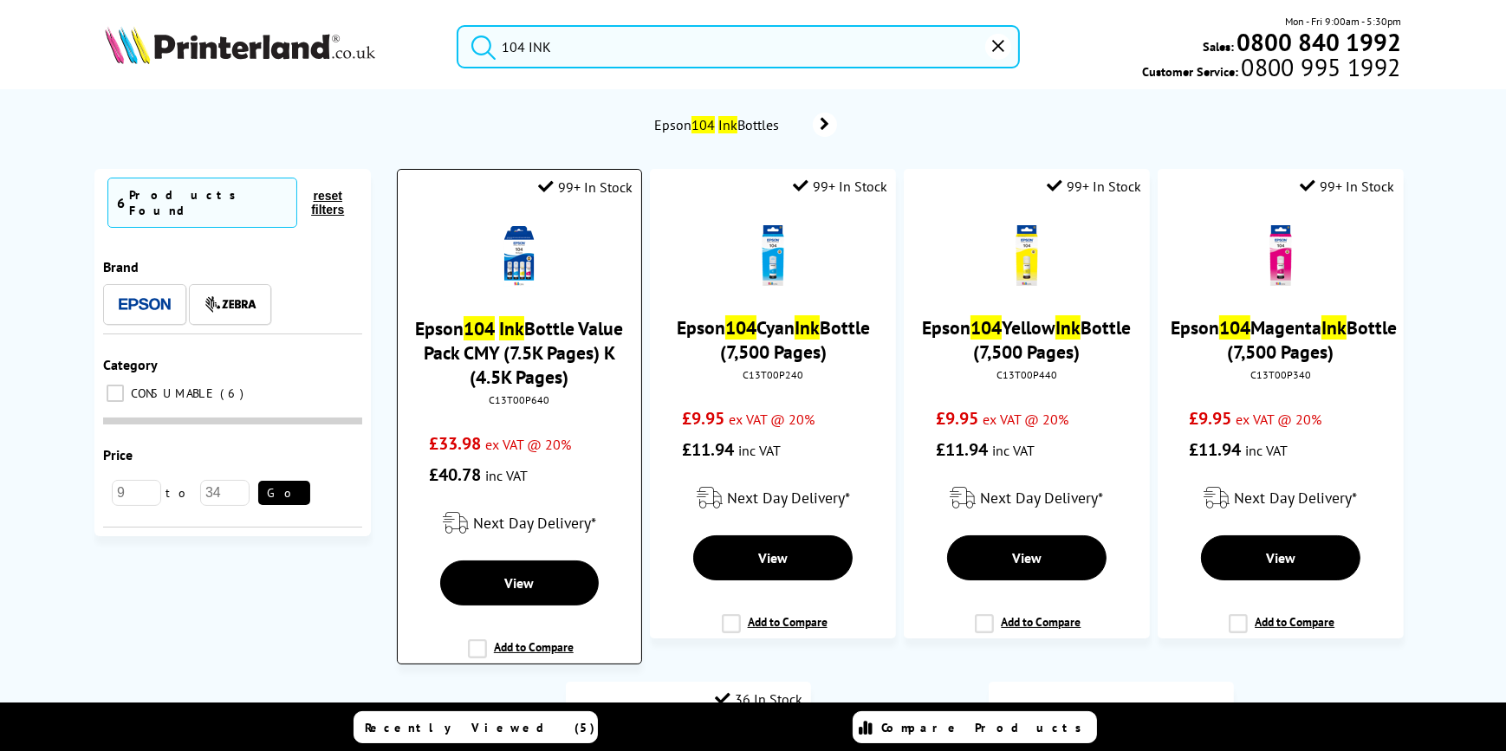
click at [514, 398] on div "C13T00P640" at bounding box center [519, 399] width 217 height 13
click at [530, 397] on div "C13T00P640" at bounding box center [519, 399] width 217 height 13
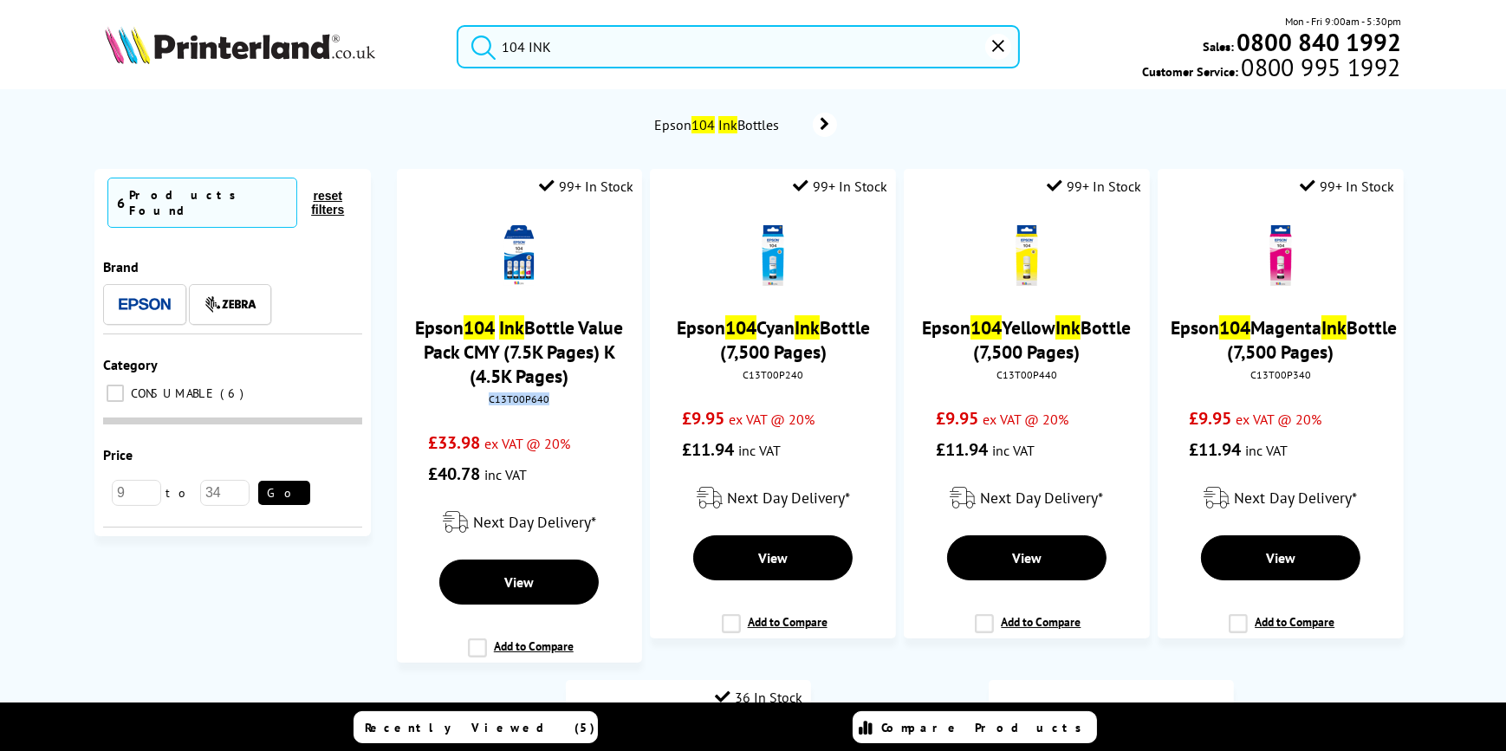
copy div "C13T00P640"
click at [514, 43] on input "104 INK" at bounding box center [738, 46] width 563 height 43
click at [513, 42] on input "104 INK" at bounding box center [738, 46] width 563 height 43
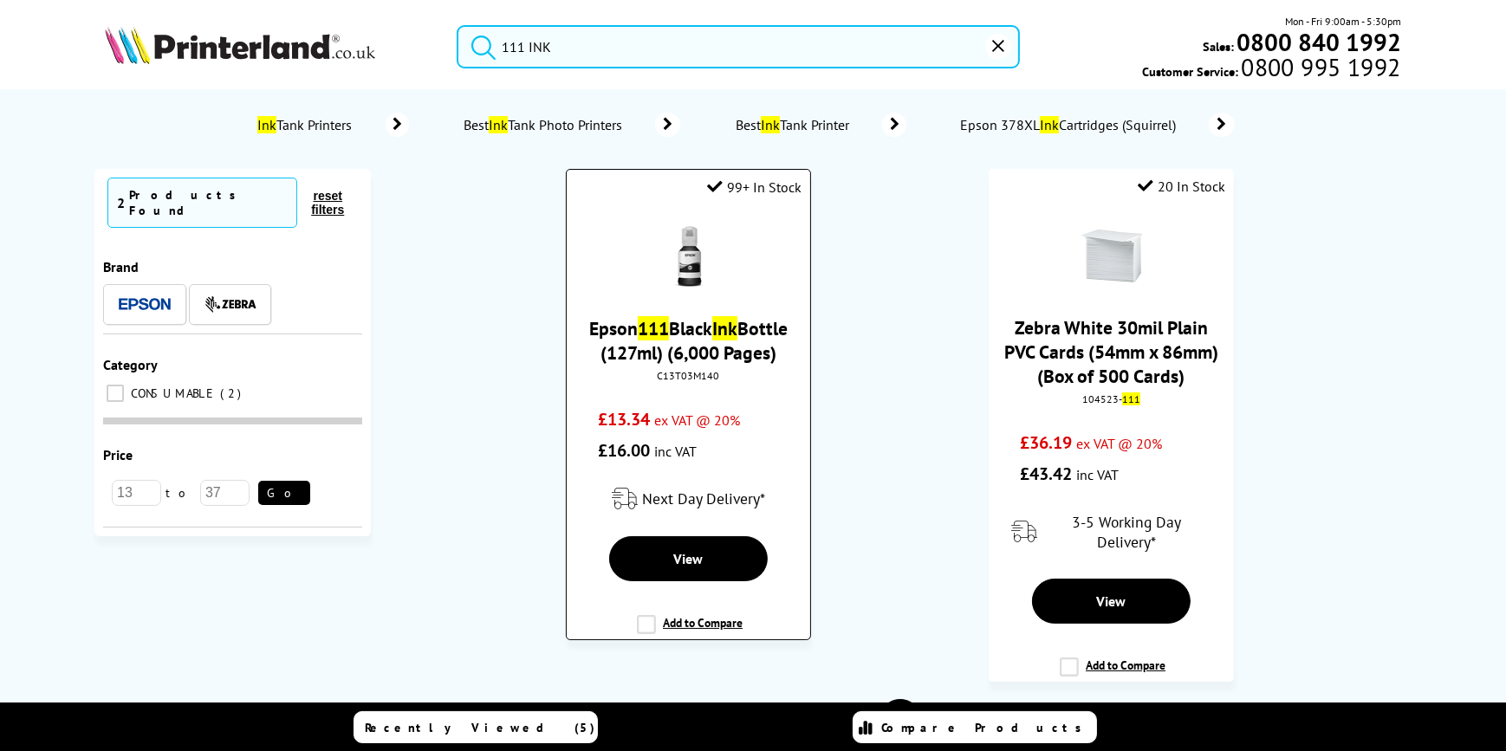
type input "111 INK"
click at [701, 381] on div "C13T03M140" at bounding box center [688, 375] width 217 height 13
